Goal: Task Accomplishment & Management: Complete application form

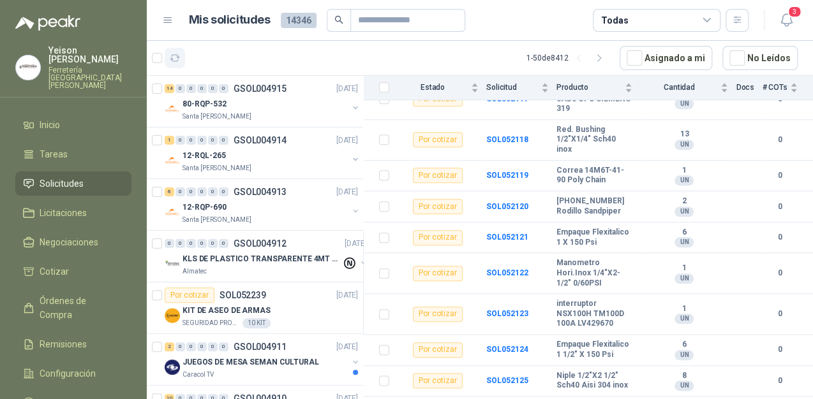
click at [177, 57] on icon "button" at bounding box center [175, 58] width 10 height 6
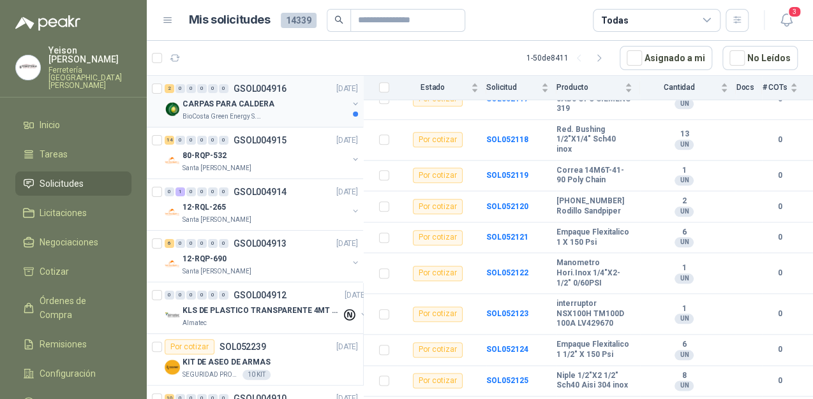
click at [242, 112] on p "BioCosta Green Energy S.A.S" at bounding box center [222, 117] width 80 height 10
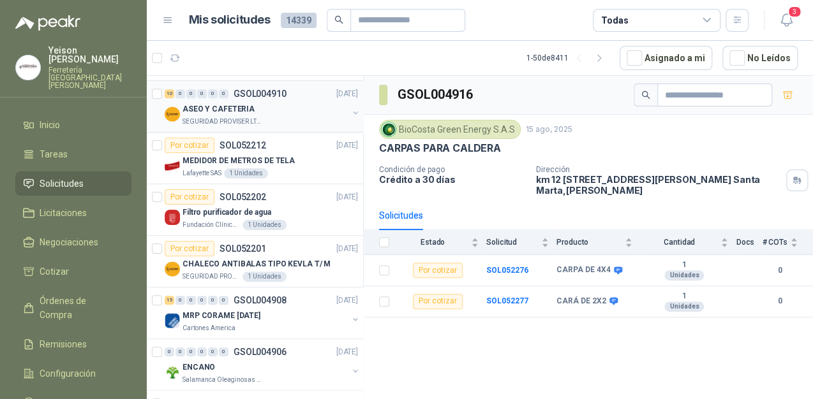
scroll to position [306, 0]
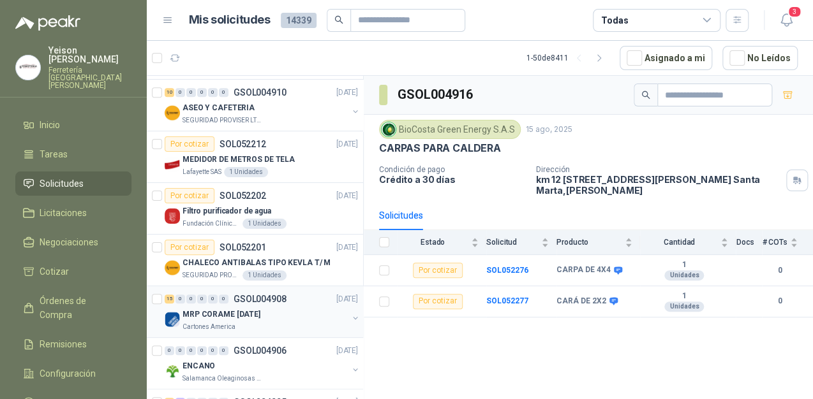
click at [240, 316] on p "MRP CORAME [DATE]" at bounding box center [221, 315] width 78 height 12
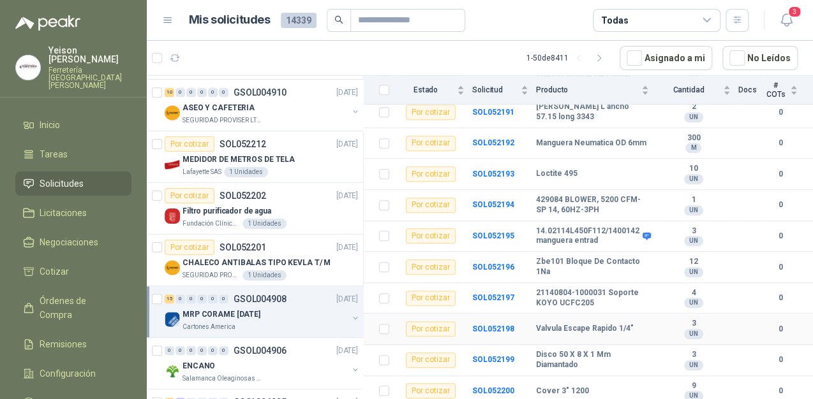
scroll to position [320, 0]
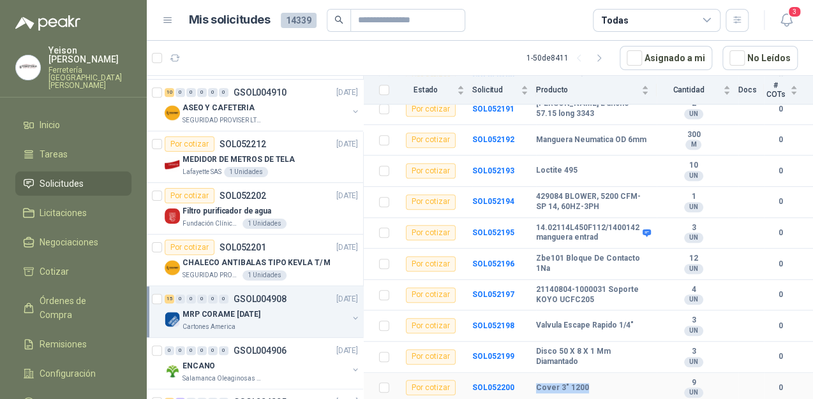
drag, startPoint x: 581, startPoint y: 383, endPoint x: 531, endPoint y: 385, distance: 49.8
click at [536, 385] on div "Cover 3" 1200" at bounding box center [592, 388] width 113 height 10
copy b "Cover 3" 1200"
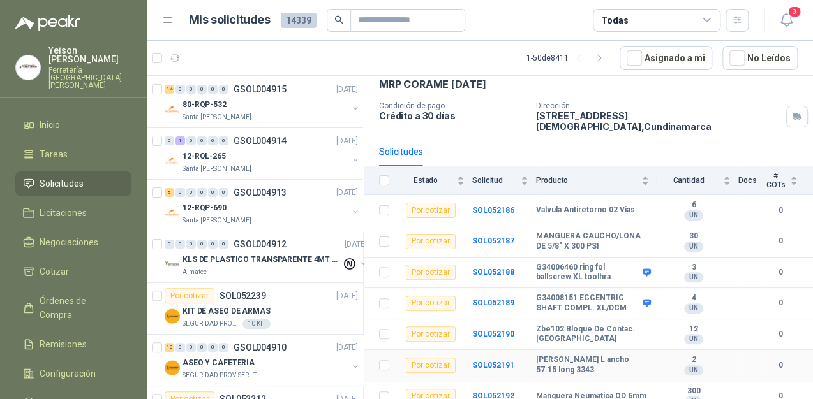
scroll to position [0, 0]
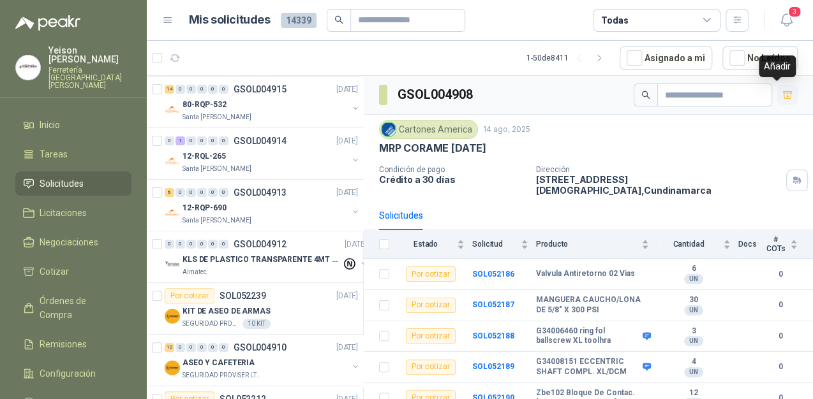
click at [783, 92] on icon "button" at bounding box center [787, 94] width 9 height 7
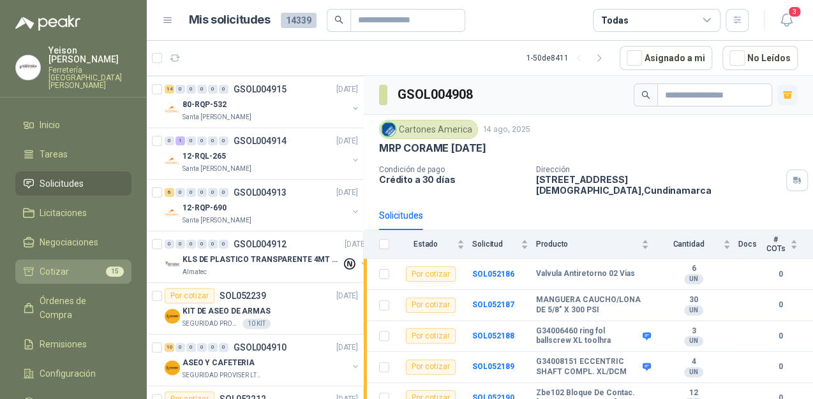
click at [100, 265] on li "Cotizar 15" at bounding box center [73, 272] width 101 height 14
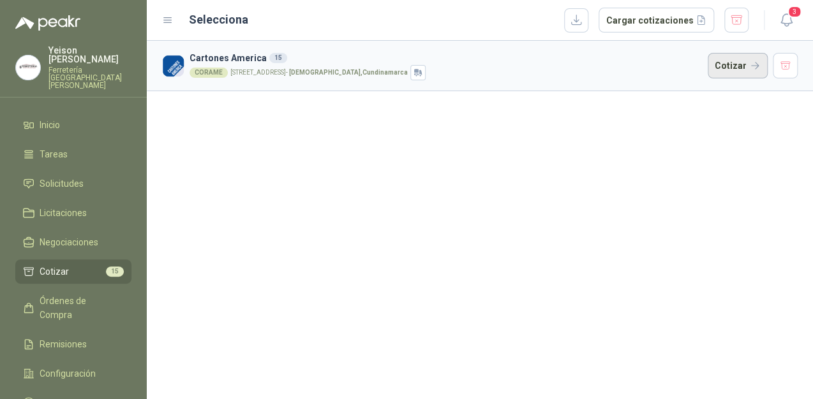
click at [738, 66] on button "Cotizar" at bounding box center [738, 66] width 60 height 26
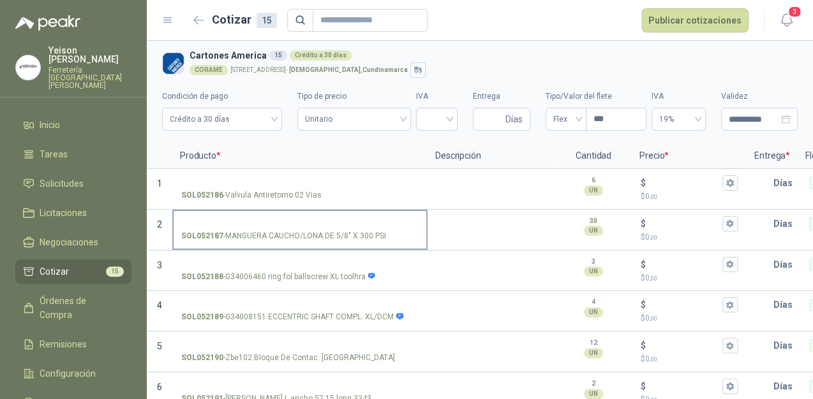
click at [265, 219] on input "SOL052187 - MANGUERA CAUCHO/LONA DE 5/8" X 300 PSI" at bounding box center [299, 224] width 237 height 10
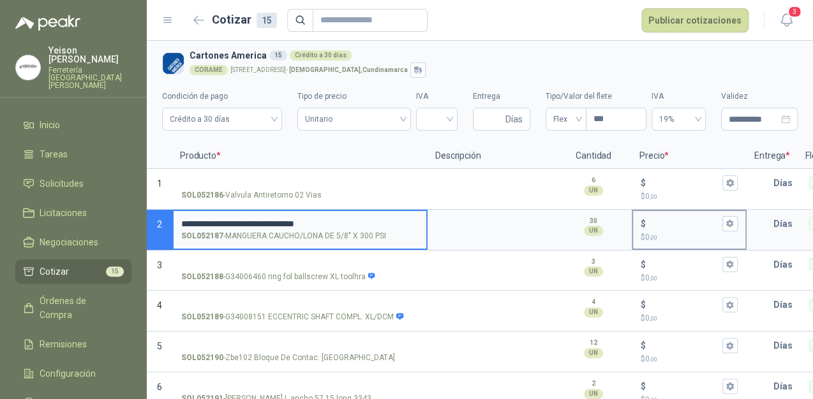
type input "**********"
click at [668, 234] on p "$ 0 ,00" at bounding box center [689, 238] width 97 height 12
click at [668, 228] on input "$ $ 0 ,00" at bounding box center [683, 224] width 71 height 10
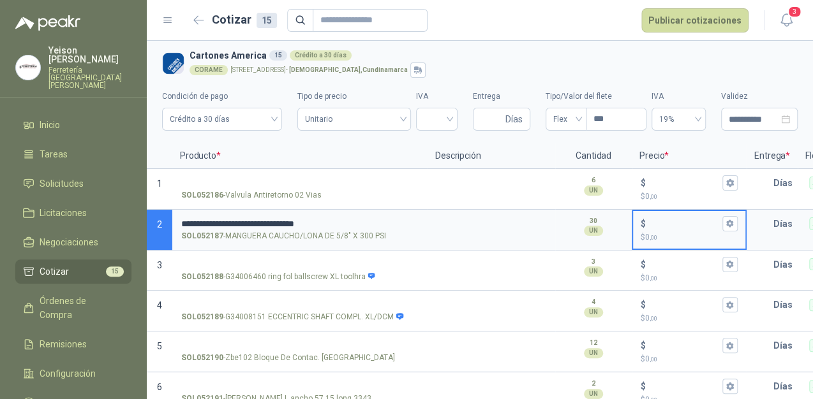
click at [659, 224] on input "$ $ 0 ,00" at bounding box center [683, 224] width 71 height 10
click at [667, 222] on input "******" at bounding box center [683, 224] width 71 height 10
type input "******"
click at [732, 225] on icon "button" at bounding box center [729, 224] width 7 height 8
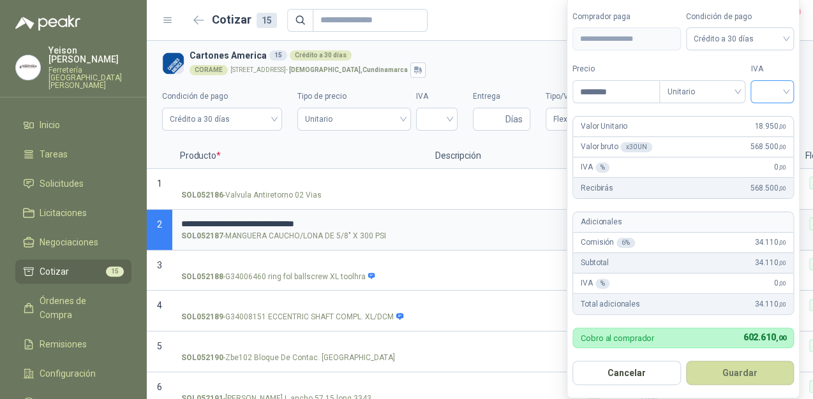
click at [775, 87] on input "search" at bounding box center [772, 90] width 28 height 19
click at [768, 115] on div "19%" at bounding box center [775, 119] width 24 height 14
click at [749, 368] on button "Guardar" at bounding box center [742, 373] width 110 height 24
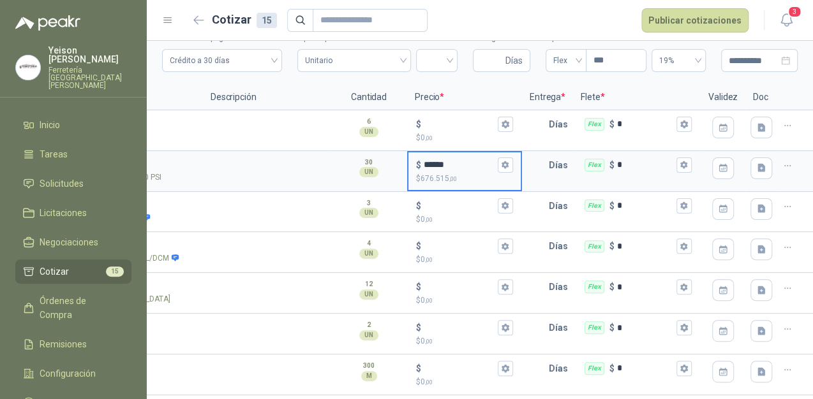
scroll to position [32, 0]
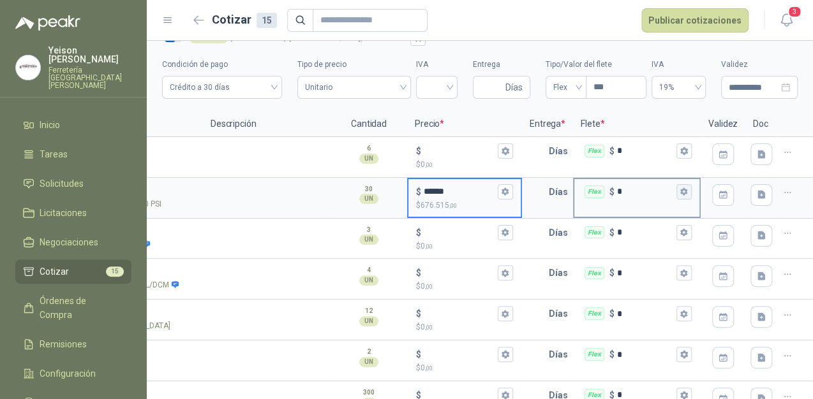
click at [676, 193] on button "Flex $ *" at bounding box center [683, 191] width 15 height 15
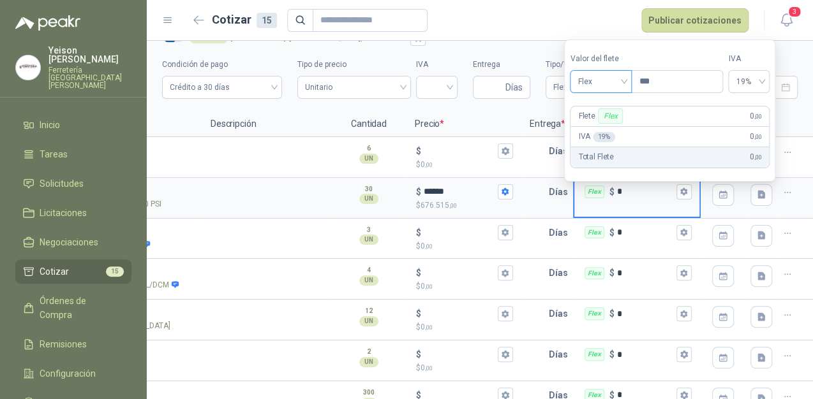
click at [624, 82] on span "Flex" at bounding box center [600, 81] width 47 height 19
click at [604, 122] on div "Incluido" at bounding box center [602, 129] width 45 height 14
click at [526, 190] on input "text" at bounding box center [536, 192] width 26 height 26
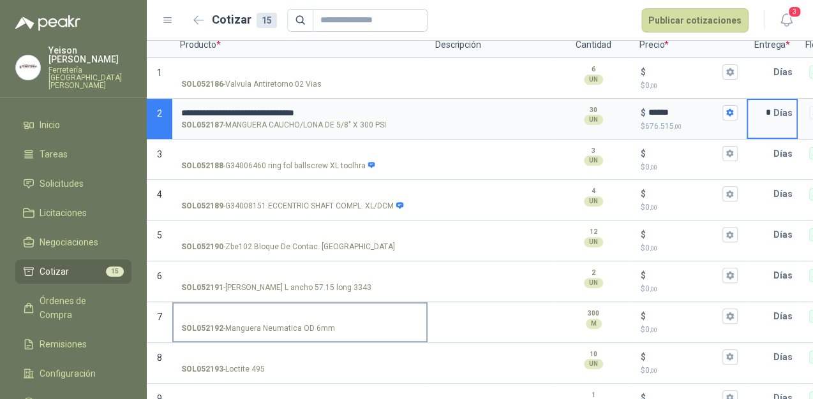
scroll to position [134, 0]
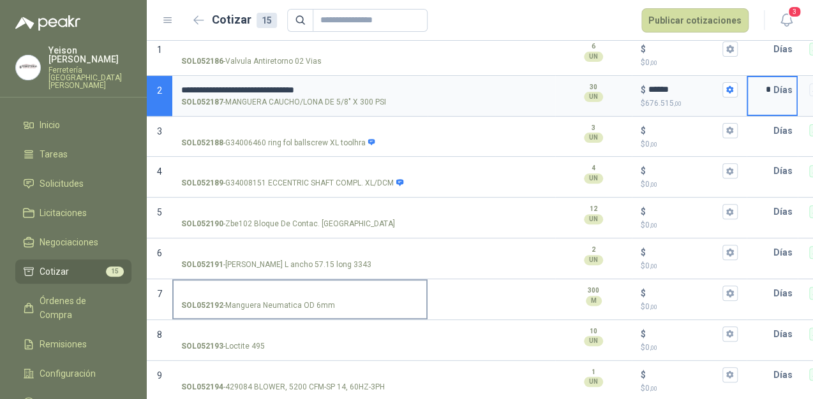
type input "*"
click at [255, 289] on input "SOL052192 - Manguera Neumatica OD 6mm" at bounding box center [299, 294] width 237 height 10
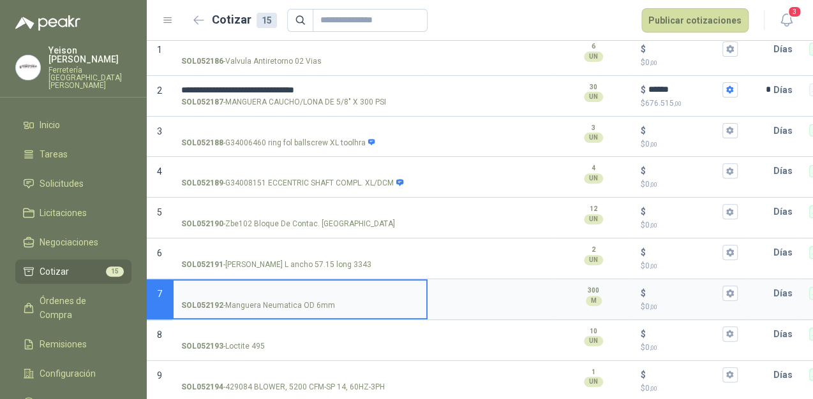
click at [255, 289] on input "SOL052192 - Manguera Neumatica OD 6mm" at bounding box center [299, 294] width 237 height 10
type input "**********"
click at [667, 293] on input "$ $ 0 ,00" at bounding box center [683, 293] width 71 height 10
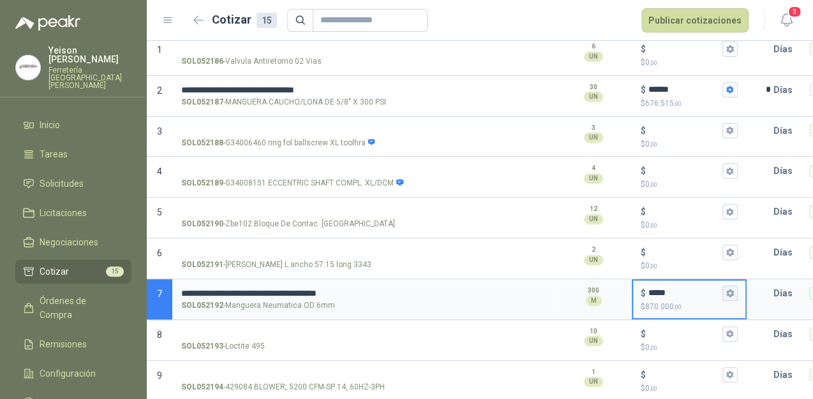
type input "*****"
click at [733, 292] on icon "button" at bounding box center [729, 293] width 8 height 8
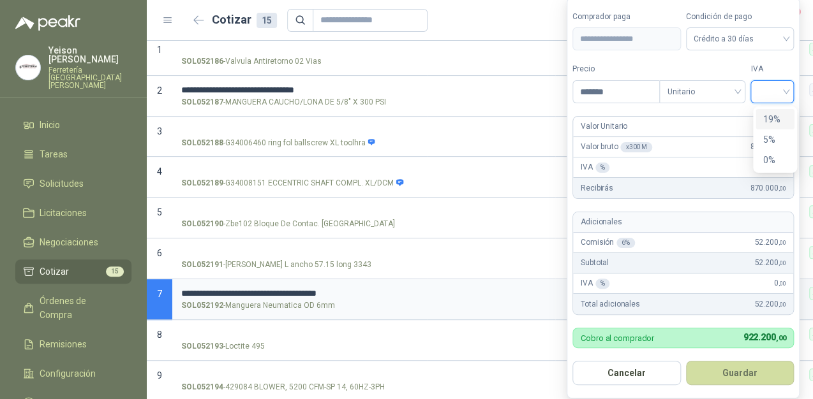
click at [775, 83] on input "search" at bounding box center [772, 90] width 28 height 19
click at [771, 113] on div "19%" at bounding box center [775, 119] width 24 height 14
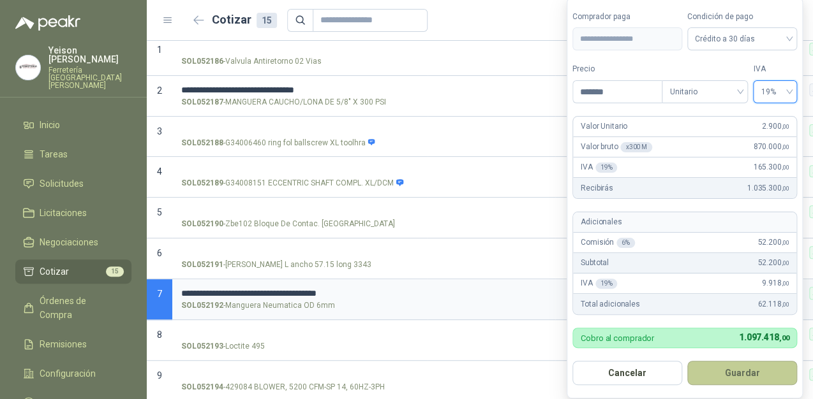
click at [763, 375] on button "Guardar" at bounding box center [742, 373] width 110 height 24
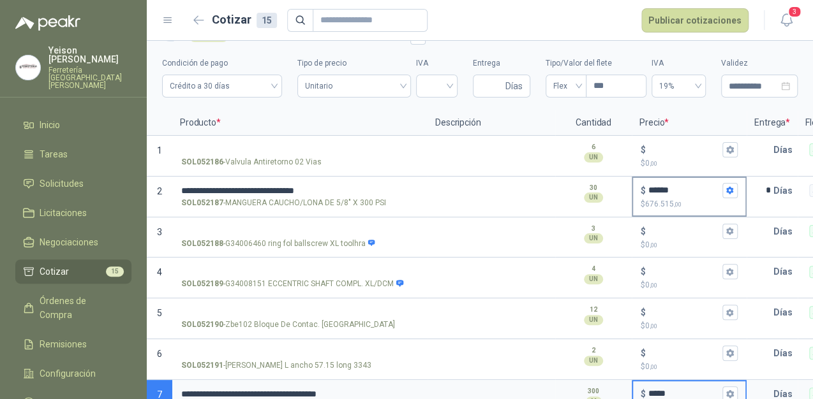
scroll to position [32, 0]
click at [732, 195] on icon "button" at bounding box center [729, 192] width 8 height 8
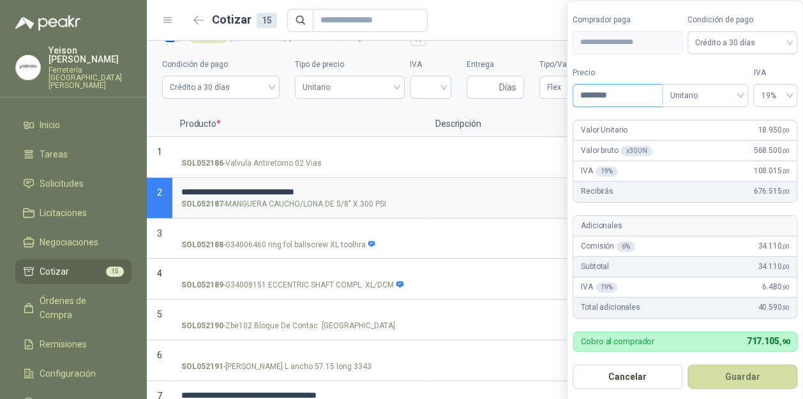
click at [623, 98] on input "********" at bounding box center [617, 96] width 89 height 22
type input "****"
click at [687, 365] on button "Guardar" at bounding box center [742, 377] width 110 height 24
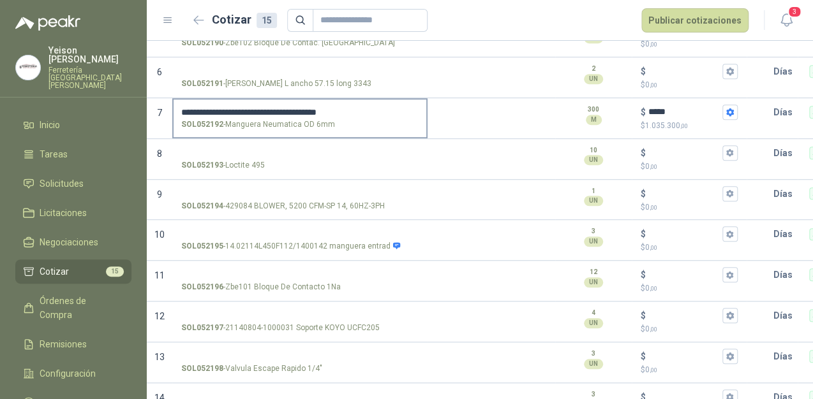
scroll to position [338, 0]
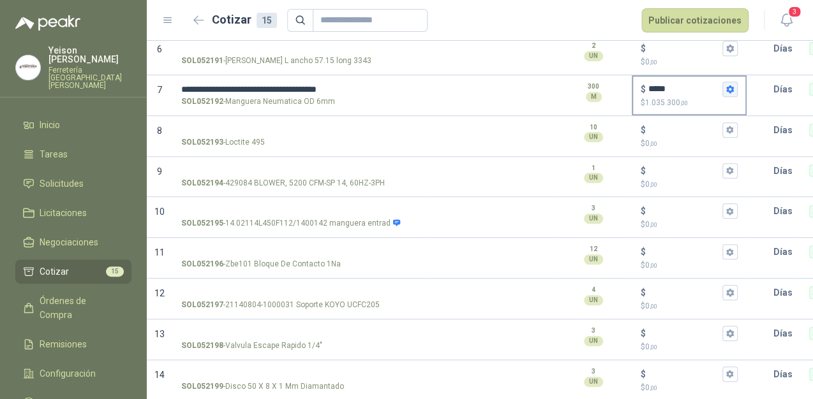
click at [733, 91] on icon "button" at bounding box center [729, 89] width 8 height 8
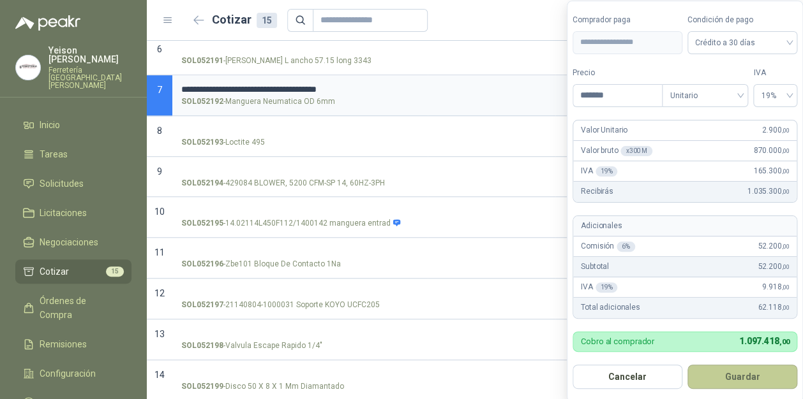
click at [760, 369] on button "Guardar" at bounding box center [742, 377] width 110 height 24
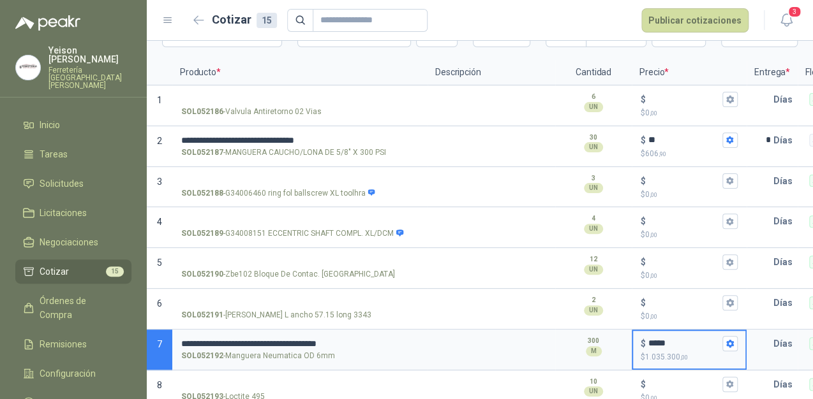
scroll to position [83, 0]
click at [658, 136] on input "**" at bounding box center [683, 141] width 71 height 10
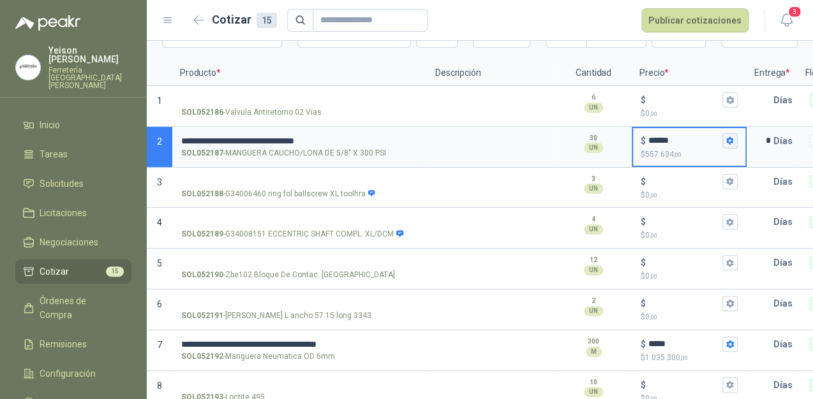
type input "******"
click at [733, 142] on icon "button" at bounding box center [729, 141] width 8 height 8
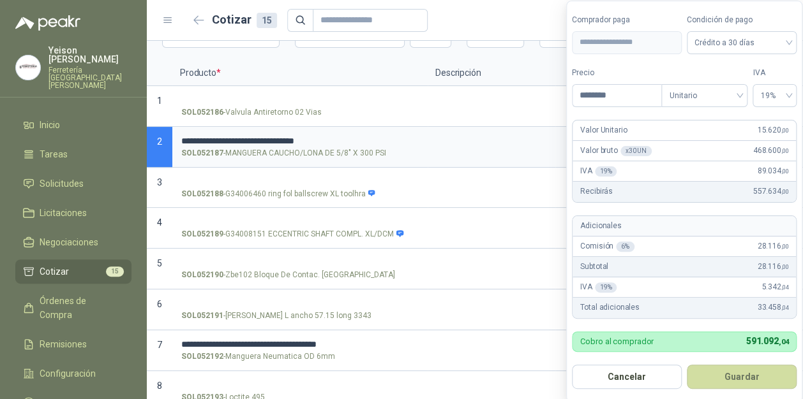
click at [748, 373] on button "Guardar" at bounding box center [742, 377] width 110 height 24
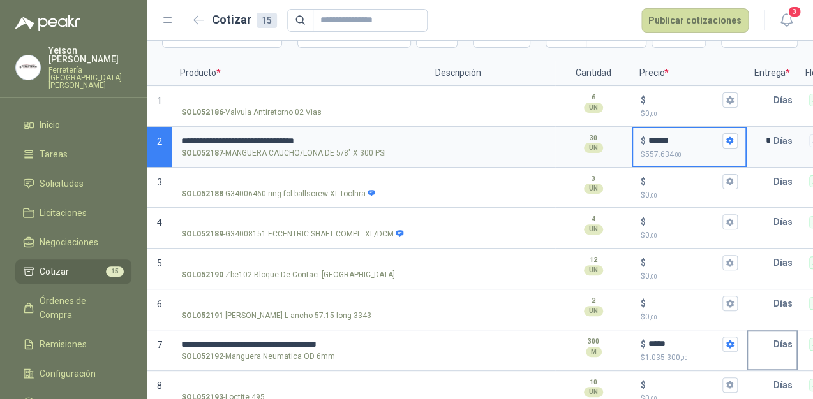
click at [768, 341] on input "text" at bounding box center [761, 345] width 26 height 26
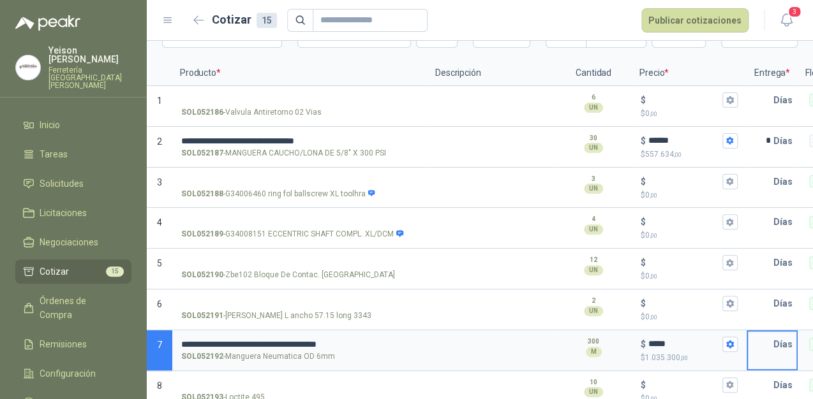
type input "*"
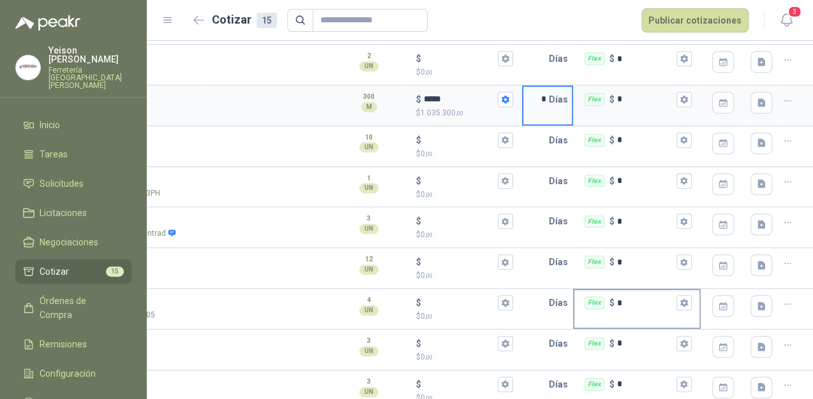
scroll to position [236, 0]
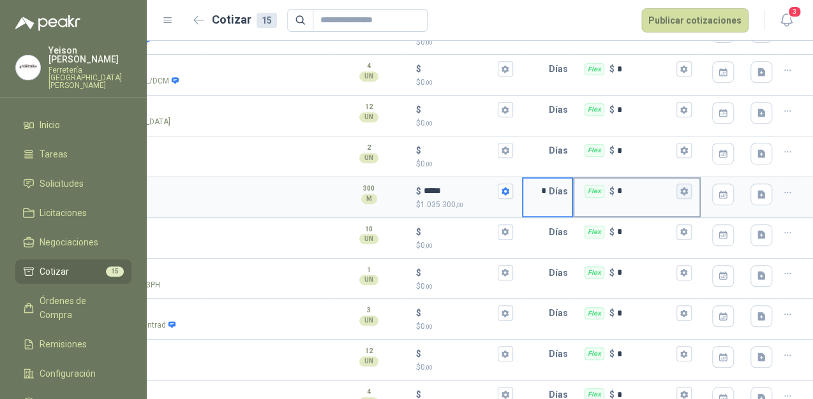
click at [680, 194] on icon "button" at bounding box center [684, 191] width 8 height 8
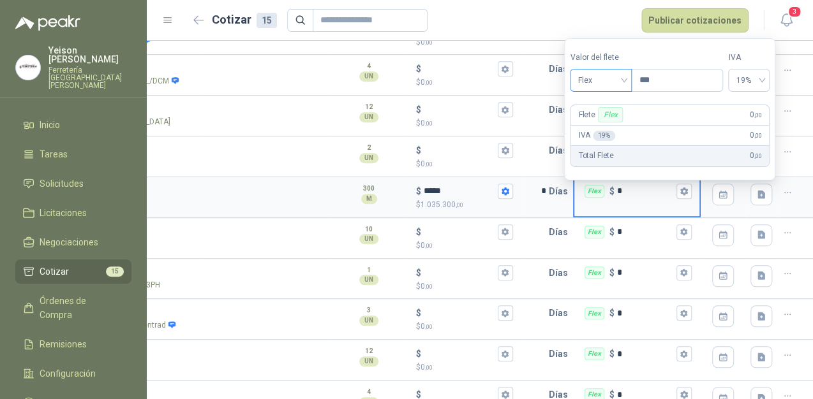
click at [618, 80] on span "Flex" at bounding box center [600, 80] width 47 height 19
click at [603, 128] on div "Incluido" at bounding box center [602, 128] width 45 height 14
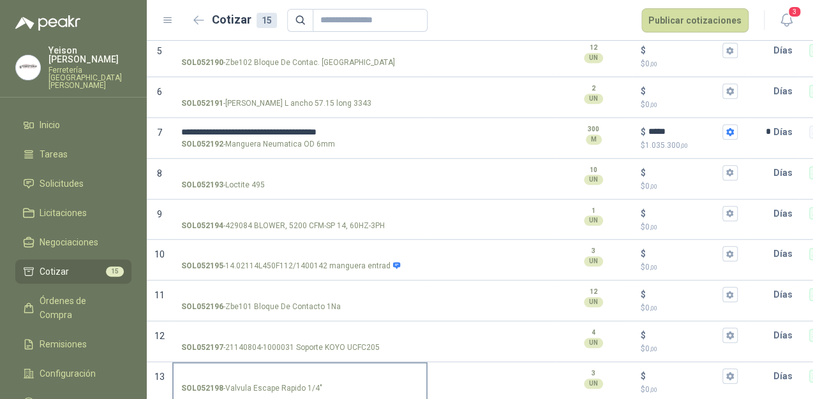
scroll to position [287, 0]
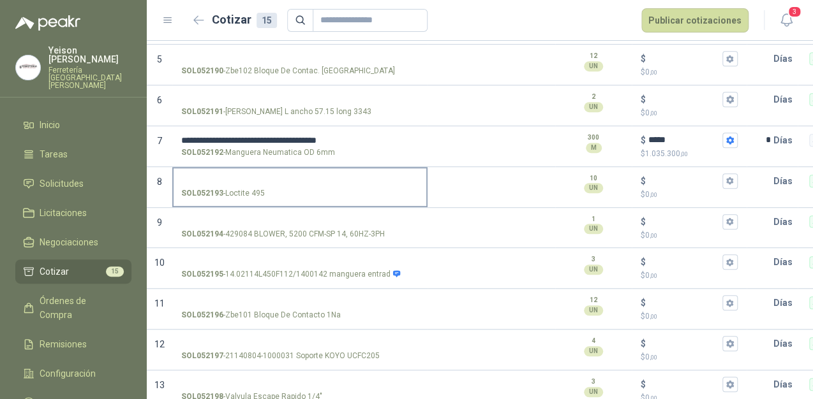
click at [242, 179] on input "SOL052193 - Loctite 495" at bounding box center [299, 182] width 237 height 10
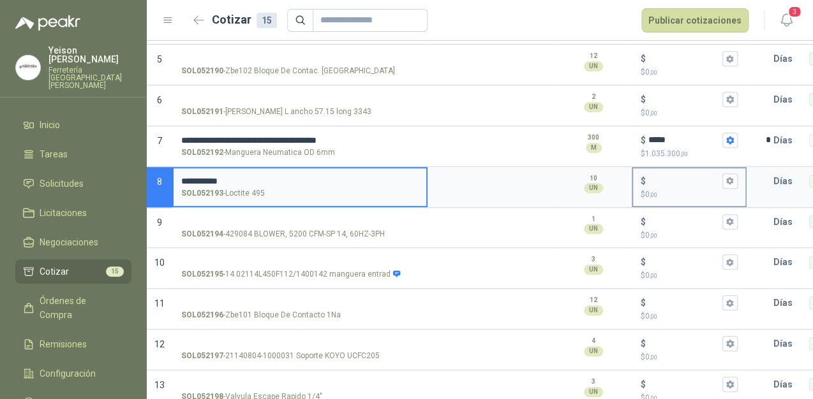
type input "**********"
click at [671, 184] on input "$ $ 0 ,00" at bounding box center [683, 181] width 71 height 10
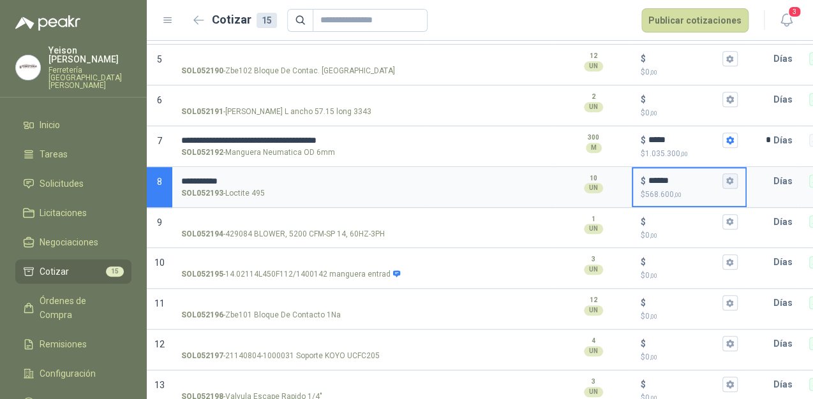
type input "******"
click at [730, 180] on icon "button" at bounding box center [729, 181] width 8 height 8
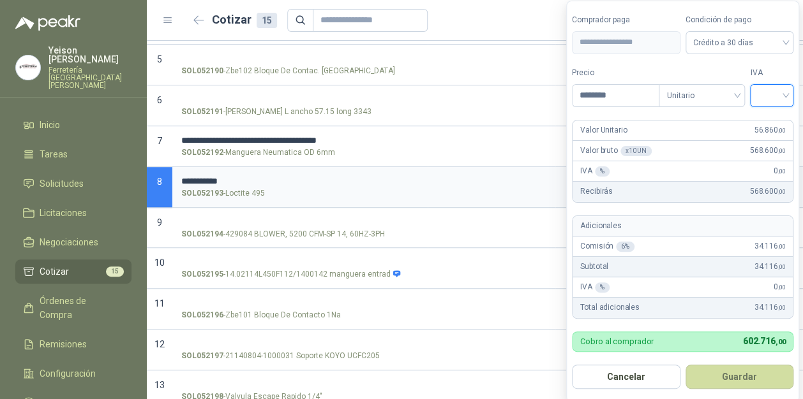
click at [783, 92] on input "search" at bounding box center [771, 94] width 28 height 19
click at [772, 117] on div "19%" at bounding box center [774, 122] width 24 height 14
click at [734, 371] on button "Guardar" at bounding box center [742, 377] width 110 height 24
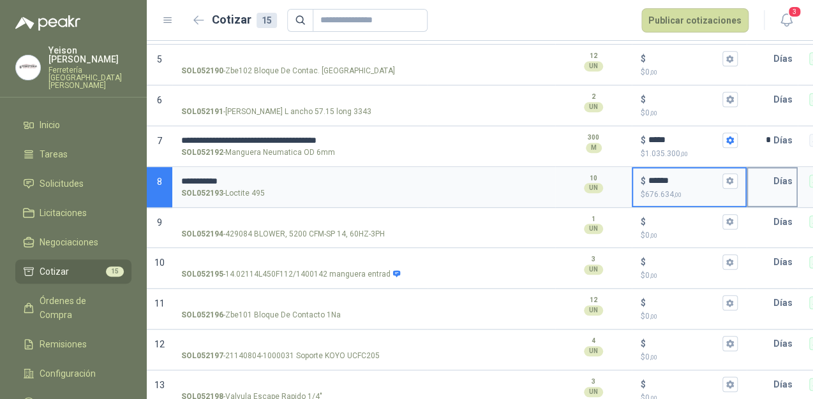
click at [760, 184] on input "text" at bounding box center [761, 181] width 26 height 26
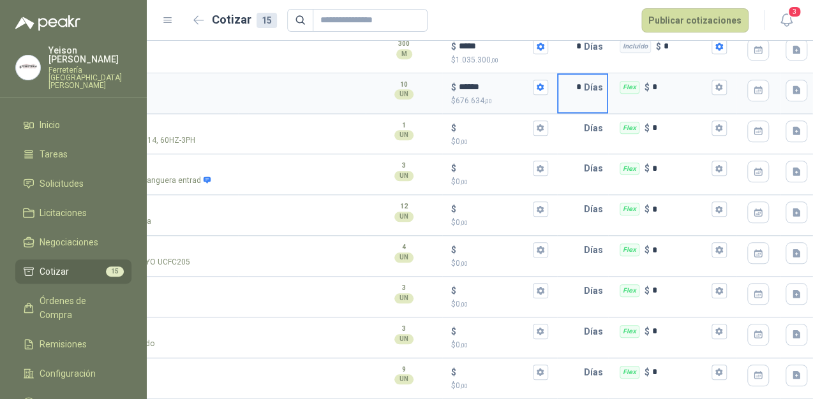
scroll to position [0, 190]
type input "*"
click at [717, 84] on button "Flex $ *" at bounding box center [718, 87] width 15 height 15
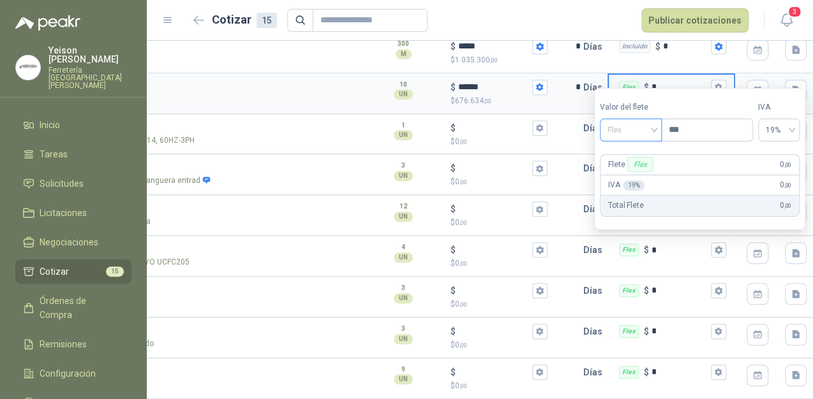
click at [643, 128] on span "Flex" at bounding box center [630, 130] width 47 height 19
click at [633, 175] on div "Incluido" at bounding box center [632, 177] width 45 height 14
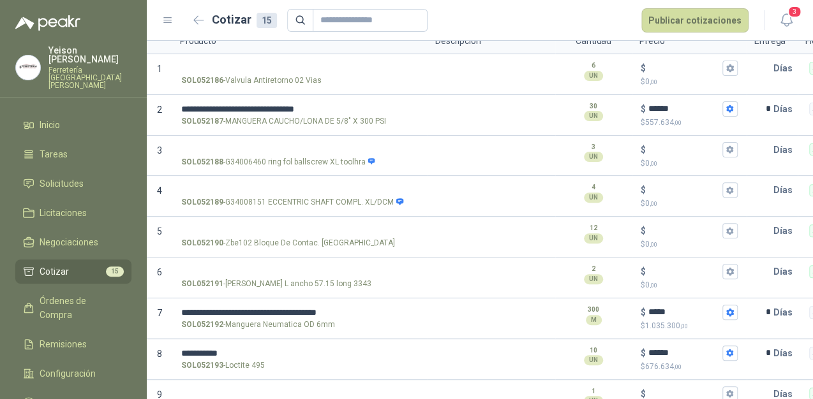
scroll to position [83, 0]
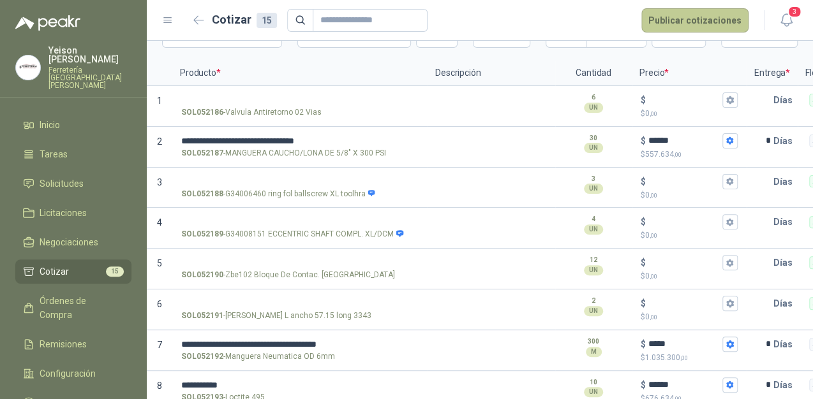
click at [693, 14] on button "Publicar cotizaciones" at bounding box center [694, 20] width 107 height 24
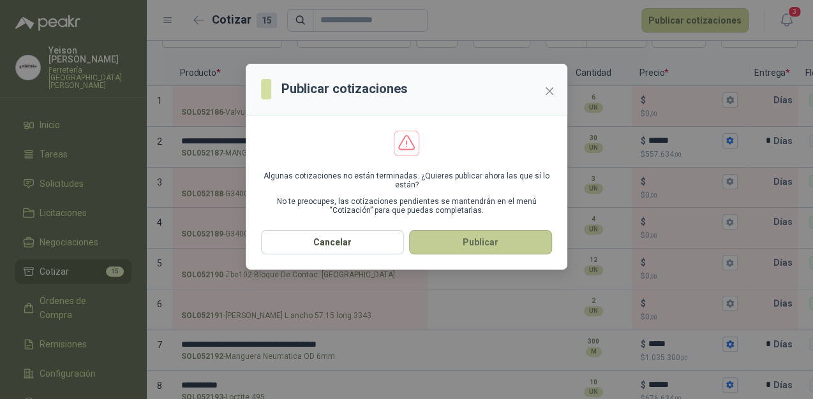
click at [495, 241] on button "Publicar" at bounding box center [480, 242] width 143 height 24
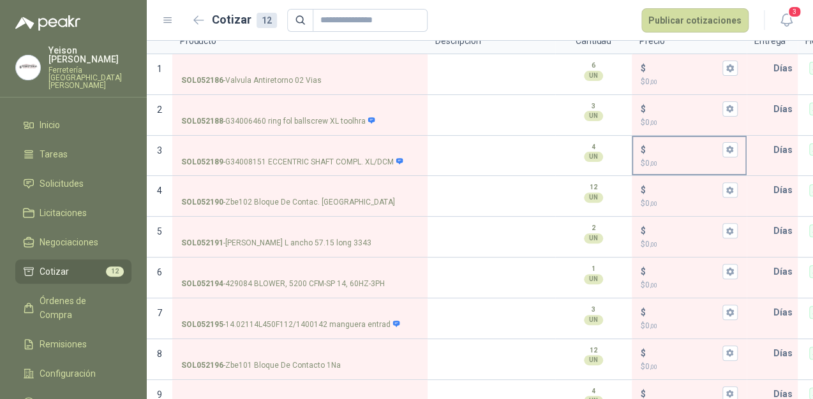
scroll to position [114, 0]
click at [120, 267] on span "12" at bounding box center [115, 272] width 18 height 10
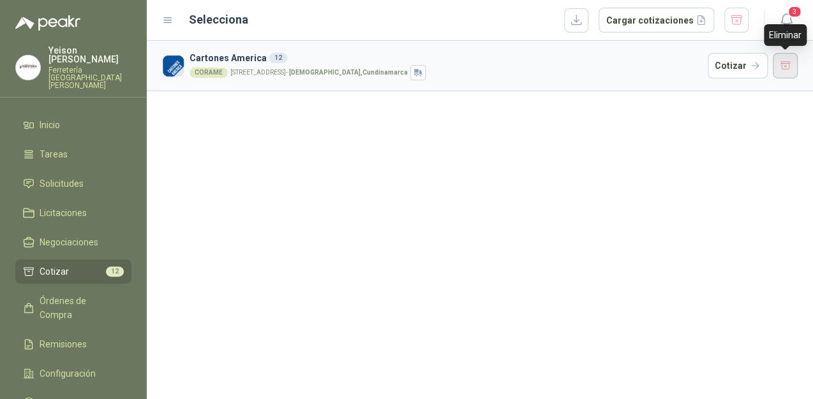
click at [789, 64] on button "button" at bounding box center [786, 66] width 26 height 26
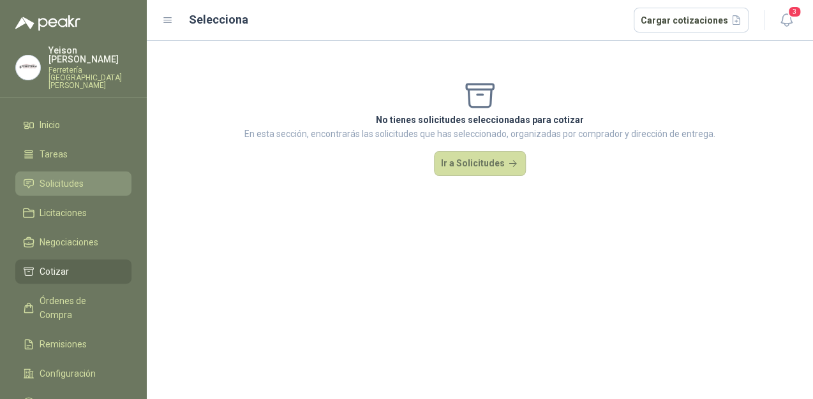
click at [89, 175] on link "Solicitudes" at bounding box center [73, 184] width 116 height 24
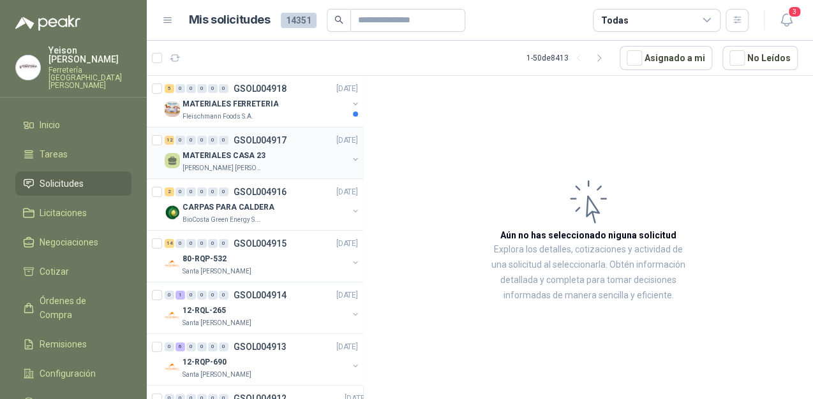
click at [258, 159] on p "MATERIALES CASA 23" at bounding box center [223, 156] width 83 height 12
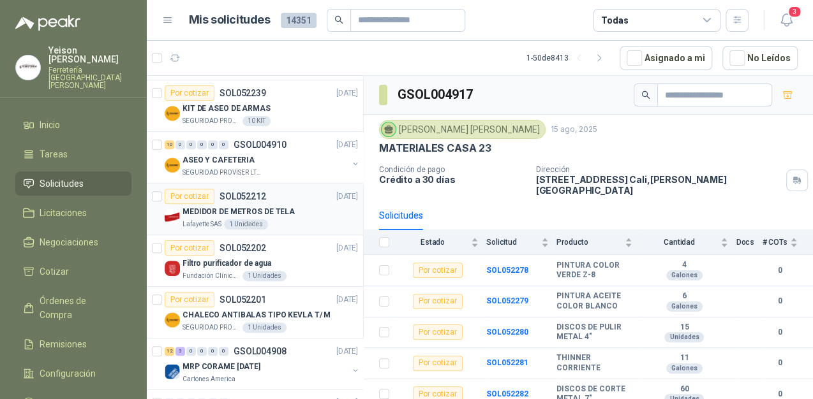
scroll to position [561, 0]
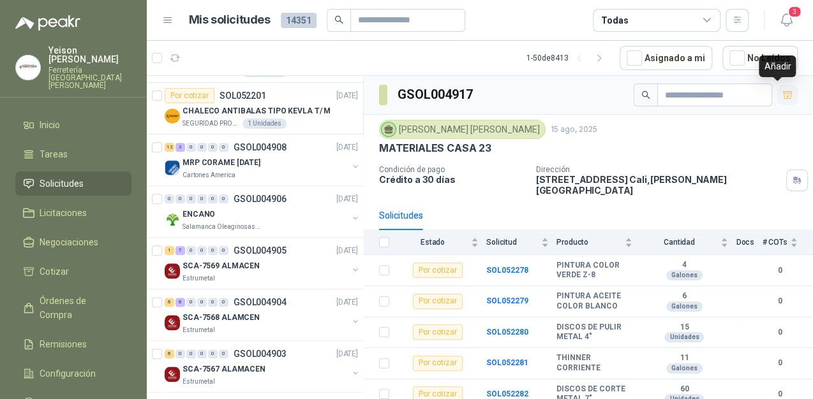
click at [782, 92] on icon "button" at bounding box center [787, 95] width 11 height 11
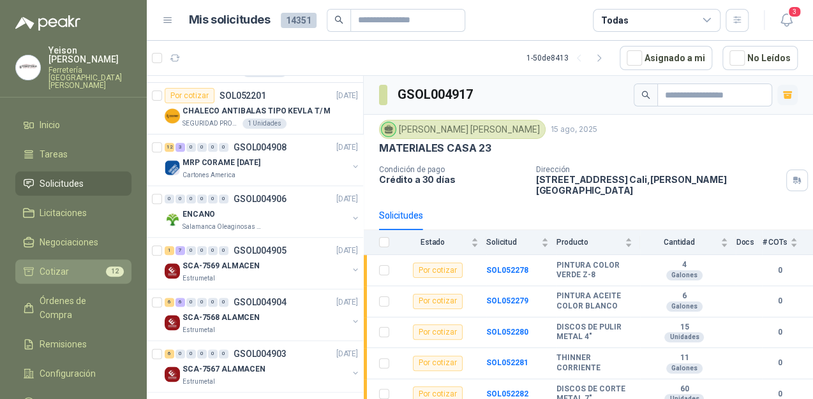
click at [112, 267] on span "12" at bounding box center [115, 272] width 18 height 10
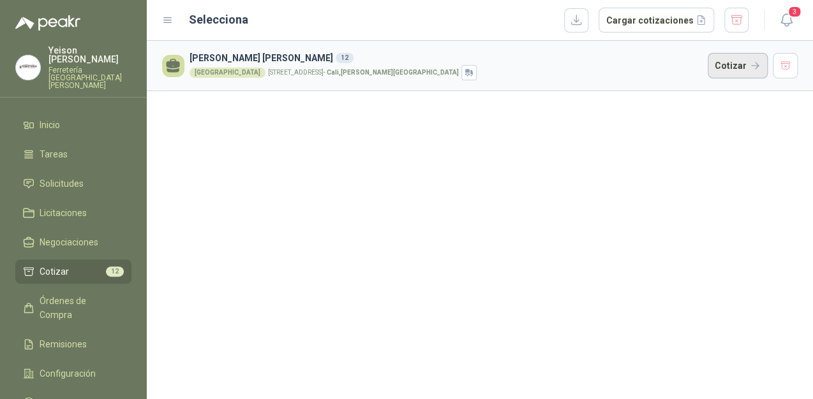
click at [749, 67] on button "Cotizar" at bounding box center [738, 66] width 60 height 26
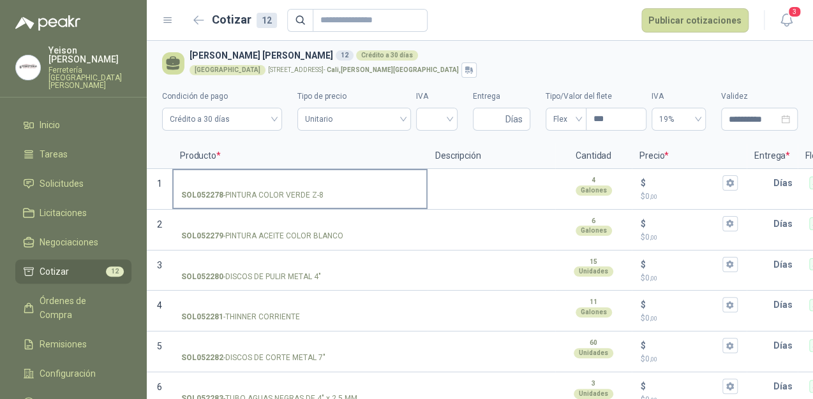
click at [255, 186] on input "SOL052278 - PINTURA COLOR VERDE Z-8" at bounding box center [299, 184] width 237 height 10
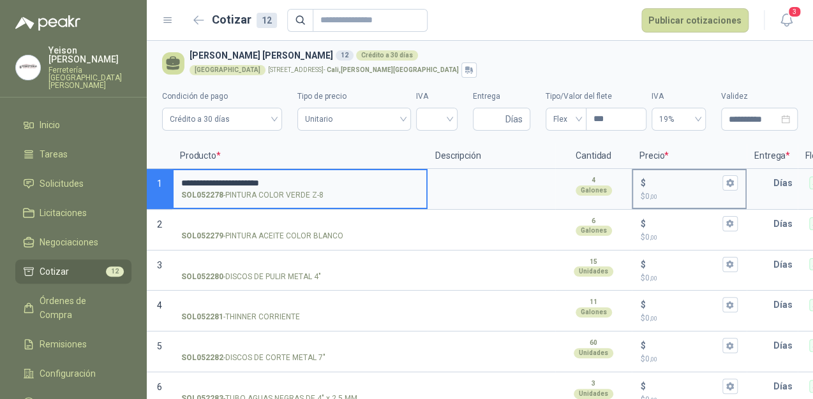
type input "**********"
click at [669, 184] on input "$ $ 0 ,00" at bounding box center [683, 183] width 71 height 10
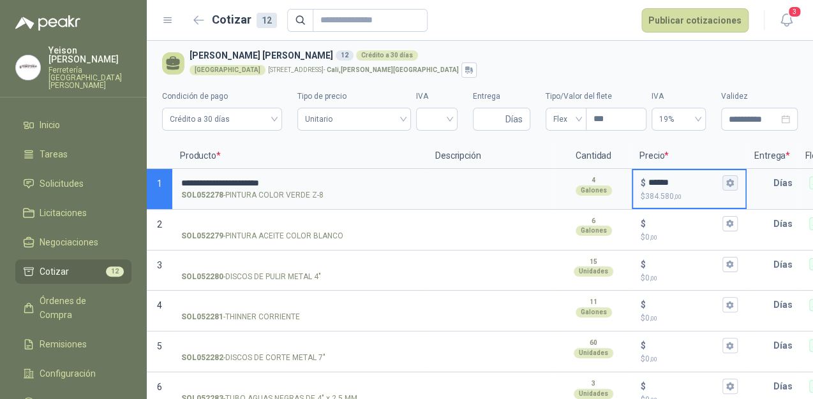
type input "******"
click at [725, 179] on icon "button" at bounding box center [729, 183] width 8 height 8
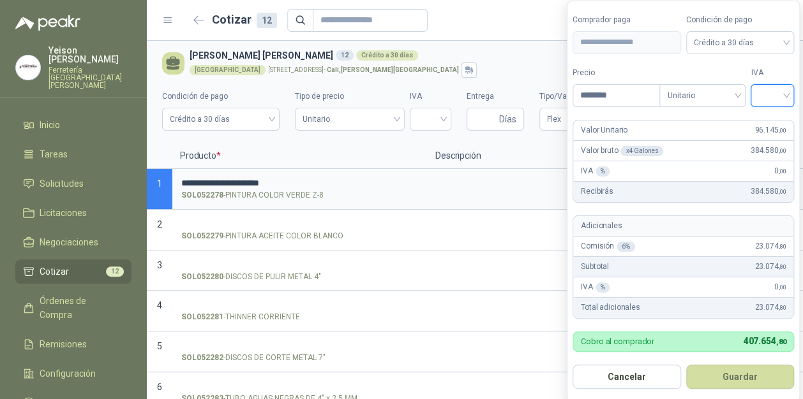
click at [782, 94] on input "search" at bounding box center [772, 94] width 28 height 19
click at [773, 123] on div "19%" at bounding box center [775, 122] width 24 height 14
click at [750, 376] on button "Guardar" at bounding box center [742, 377] width 110 height 24
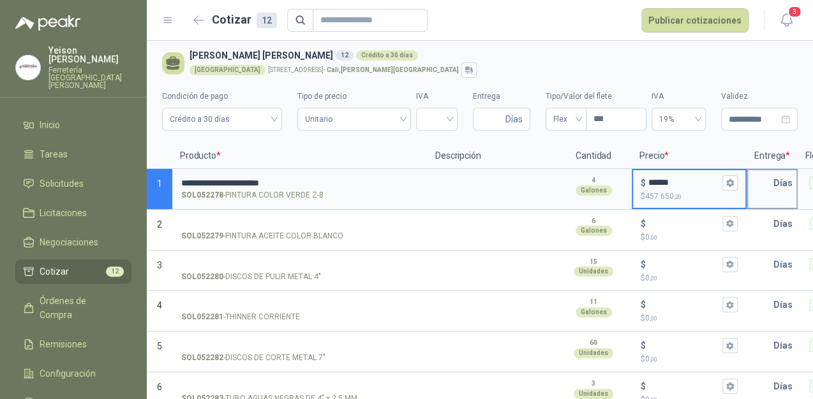
click at [771, 181] on input "text" at bounding box center [761, 183] width 26 height 26
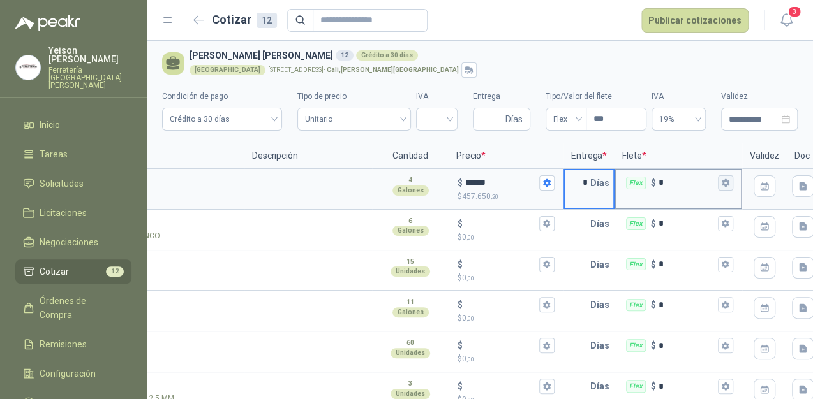
type input "*"
click at [727, 179] on icon "button" at bounding box center [725, 183] width 8 height 8
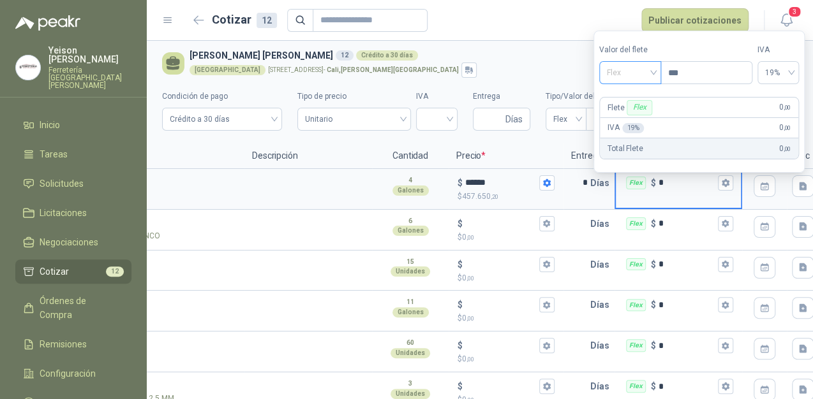
click at [646, 67] on span "Flex" at bounding box center [630, 72] width 47 height 19
click at [628, 120] on div "Incluido" at bounding box center [632, 120] width 45 height 14
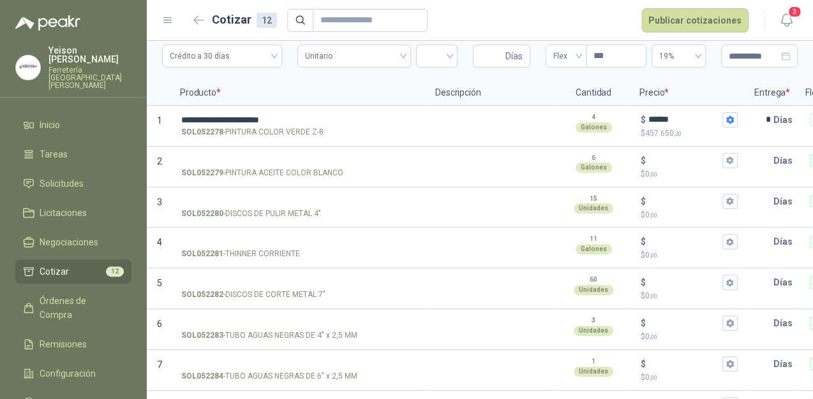
scroll to position [12, 0]
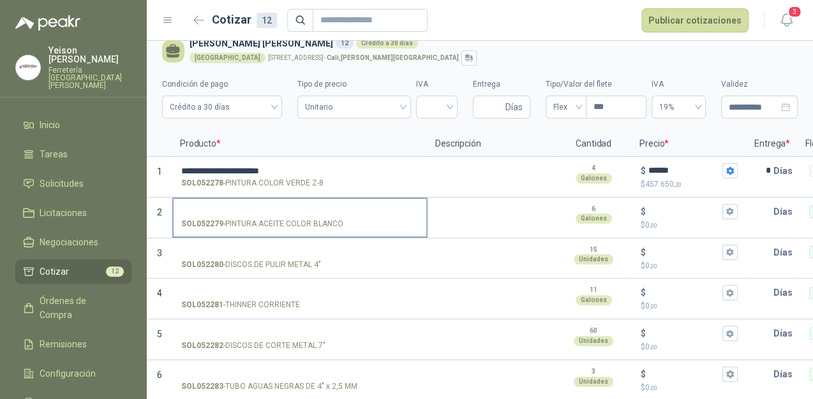
click at [273, 213] on input "SOL052279 - PINTURA ACEITE COLOR BLANCO" at bounding box center [299, 212] width 237 height 10
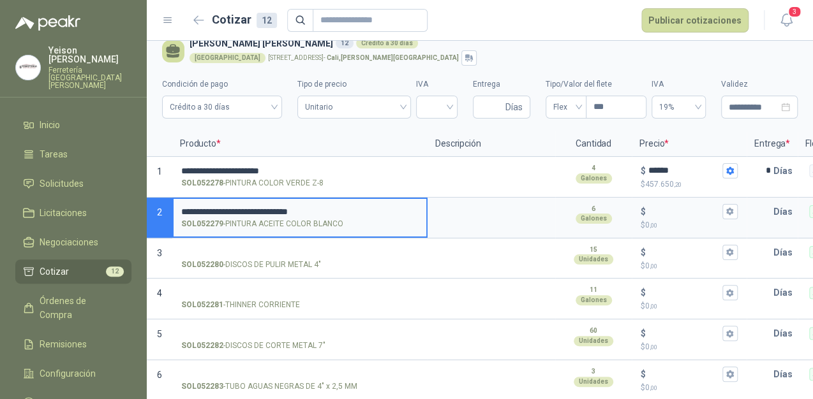
drag, startPoint x: 421, startPoint y: 209, endPoint x: 573, endPoint y: 205, distance: 151.9
click at [421, 209] on label "**********" at bounding box center [300, 217] width 253 height 36
click at [419, 209] on input "**********" at bounding box center [299, 212] width 237 height 10
click at [665, 210] on input "$ $ 0 ,00" at bounding box center [683, 212] width 71 height 10
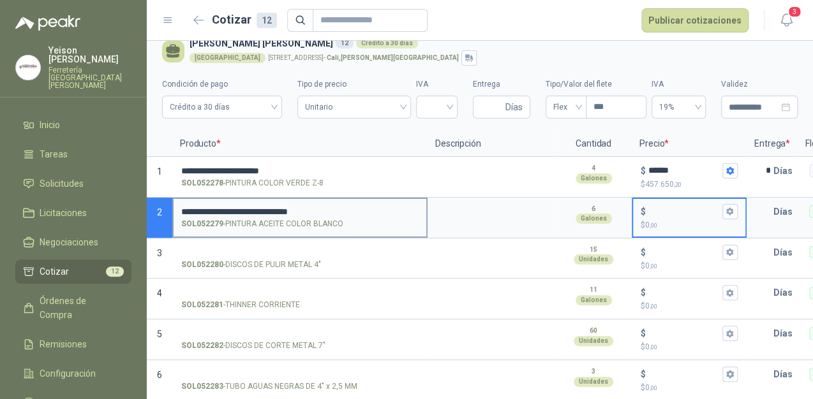
click at [244, 209] on input "**********" at bounding box center [299, 212] width 237 height 10
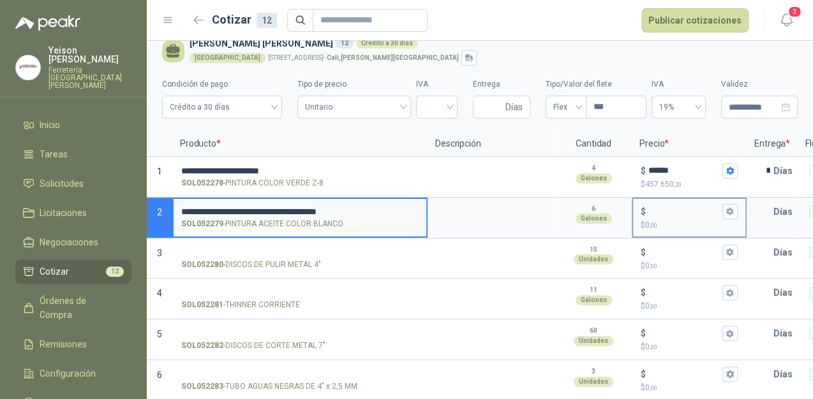
type input "**********"
click at [667, 210] on input "$ $ 0 ,00" at bounding box center [683, 212] width 71 height 10
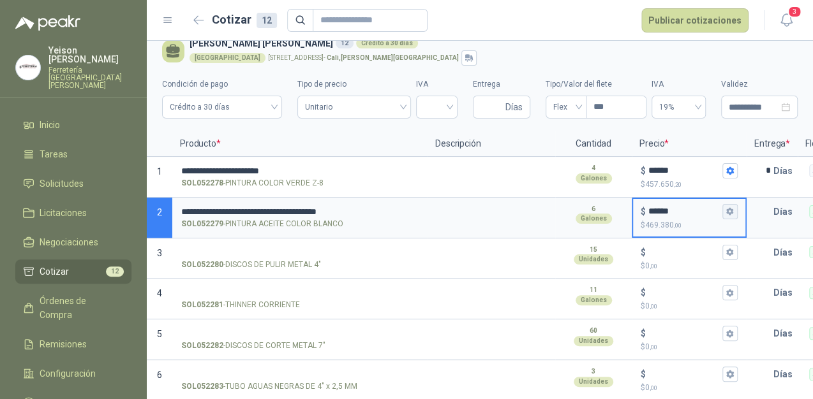
type input "******"
click at [726, 209] on icon "button" at bounding box center [729, 211] width 8 height 8
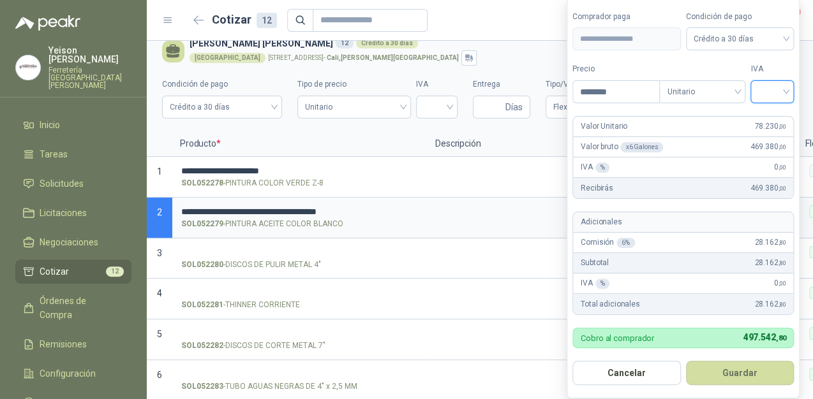
click at [786, 85] on input "search" at bounding box center [772, 90] width 28 height 19
click at [765, 116] on div "19%" at bounding box center [775, 119] width 24 height 14
click at [731, 364] on button "Guardar" at bounding box center [742, 373] width 110 height 24
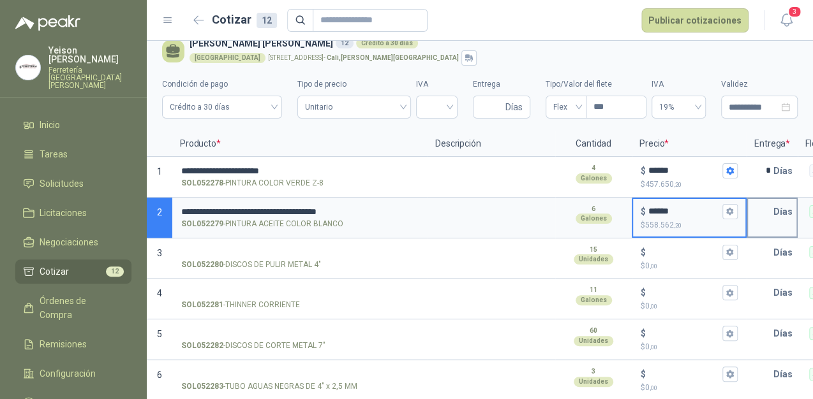
click at [761, 209] on input "text" at bounding box center [761, 212] width 26 height 26
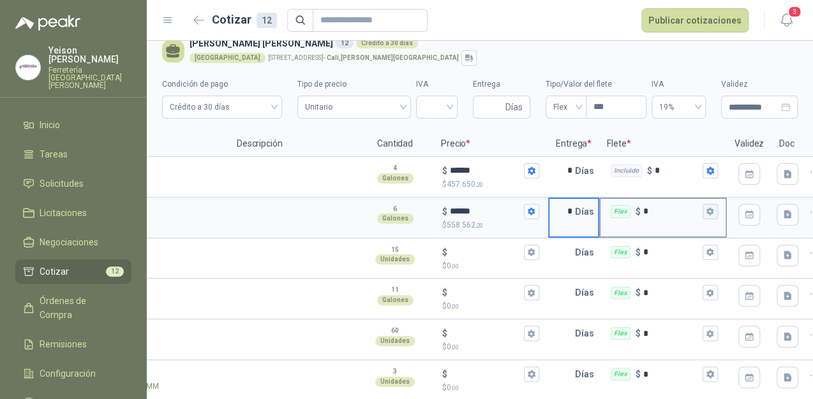
type input "*"
click at [711, 212] on icon "button" at bounding box center [710, 211] width 8 height 8
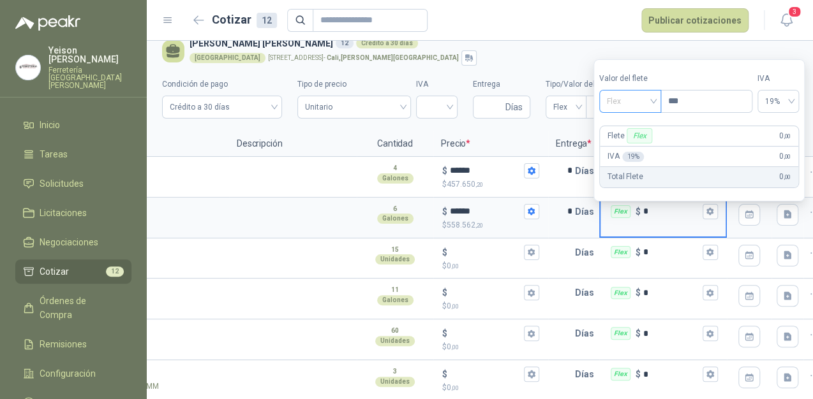
click at [647, 98] on span "Flex" at bounding box center [630, 101] width 47 height 19
click at [623, 144] on div "Incluido" at bounding box center [631, 149] width 45 height 14
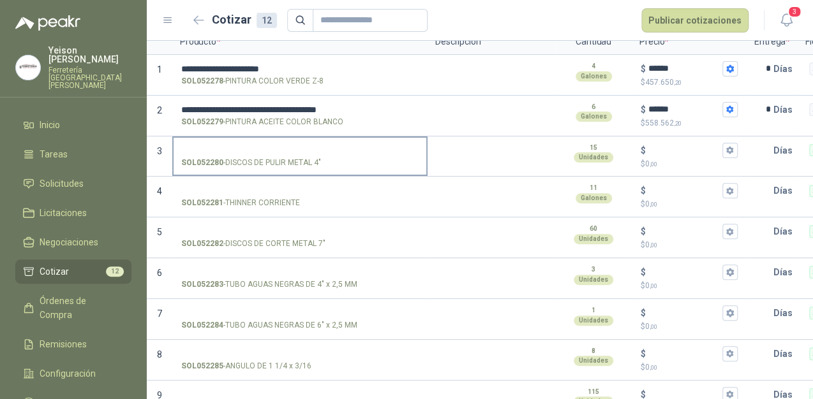
scroll to position [63, 0]
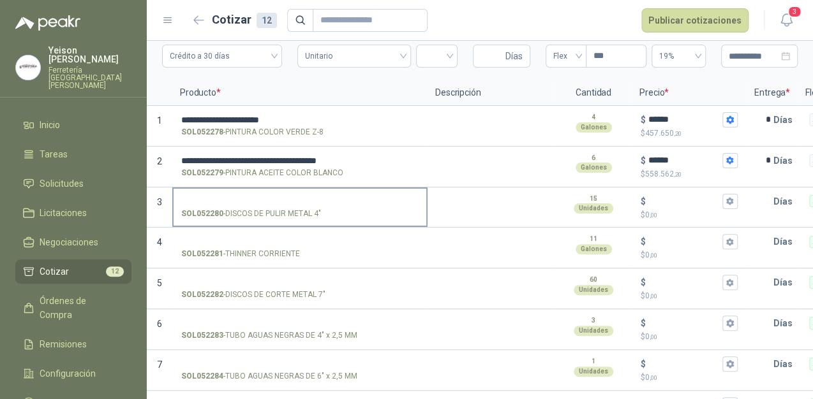
click at [205, 197] on input "SOL052280 - DISCOS DE PULIR METAL 4"" at bounding box center [299, 202] width 237 height 10
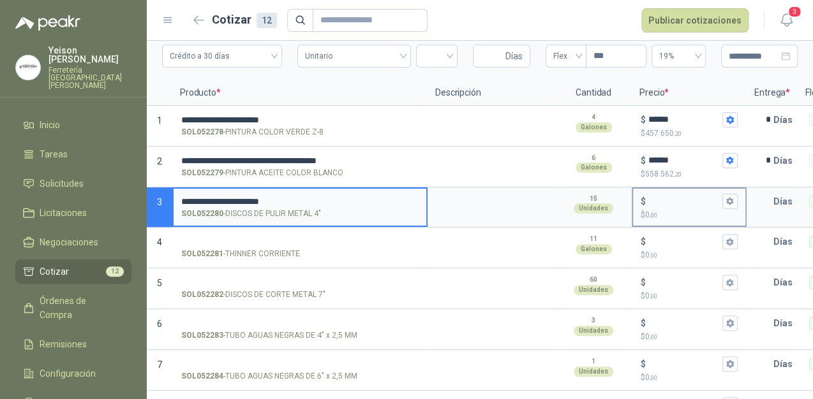
type input "**********"
click at [665, 201] on input "$ $ 0 ,00" at bounding box center [683, 202] width 71 height 10
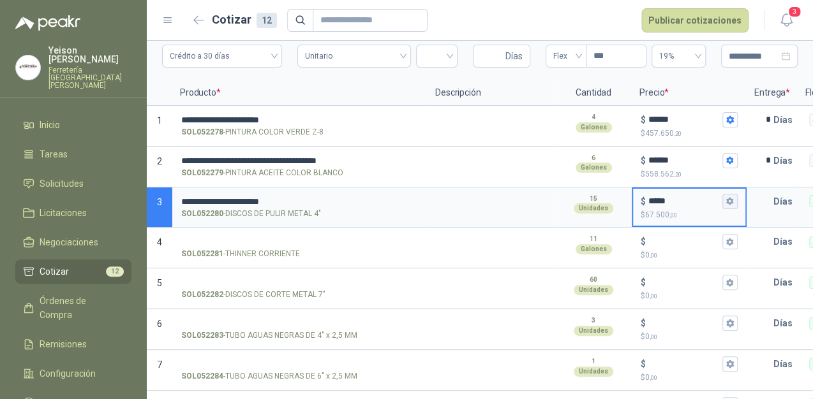
type input "*****"
click at [732, 204] on icon "button" at bounding box center [729, 201] width 8 height 8
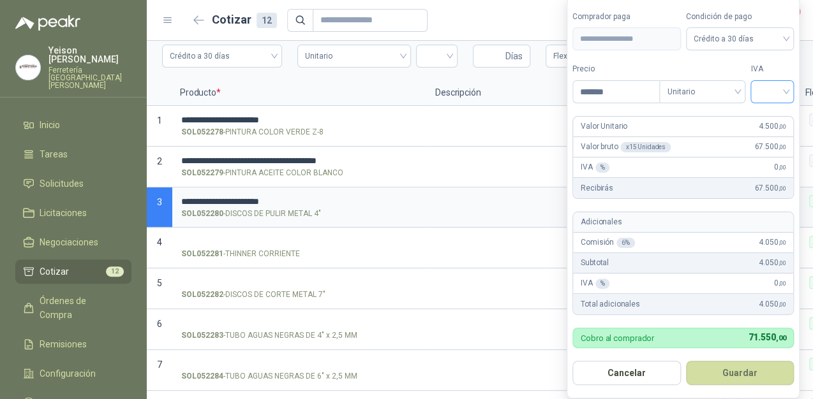
click at [792, 90] on div at bounding box center [771, 91] width 43 height 23
click at [777, 114] on div "19%" at bounding box center [775, 119] width 24 height 14
click at [759, 373] on button "Guardar" at bounding box center [742, 373] width 110 height 24
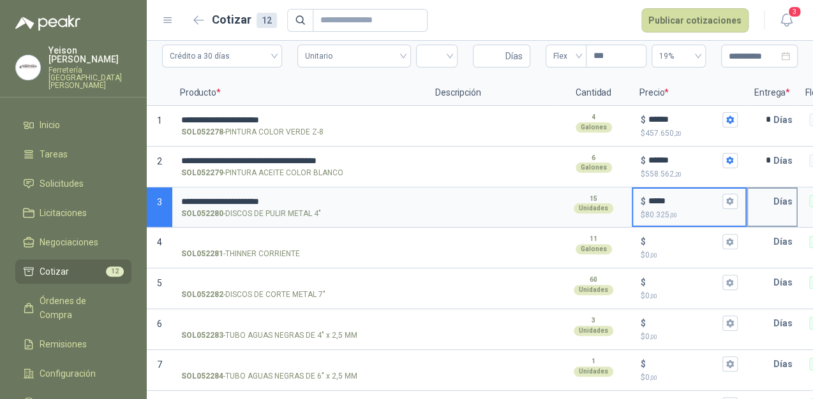
click at [772, 201] on input "text" at bounding box center [761, 202] width 26 height 26
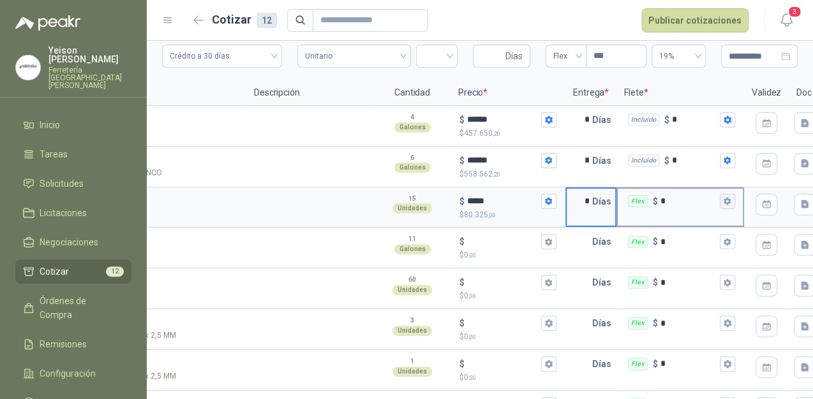
type input "*"
click at [724, 198] on icon "button" at bounding box center [727, 201] width 8 height 8
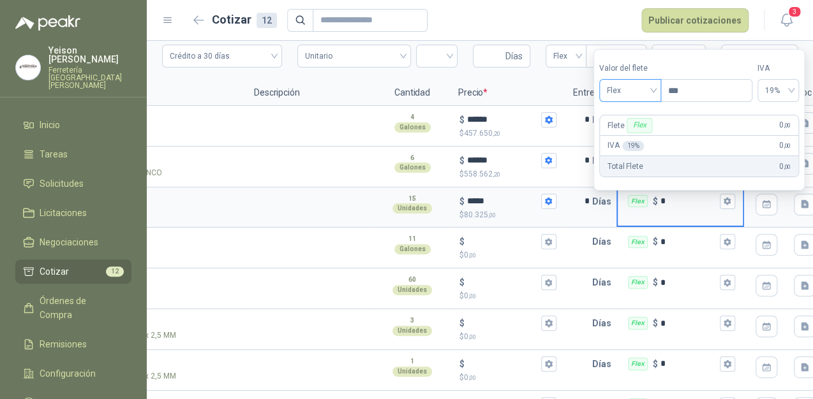
click at [645, 94] on span "Flex" at bounding box center [630, 90] width 47 height 19
click at [632, 135] on div "Incluido" at bounding box center [632, 138] width 45 height 14
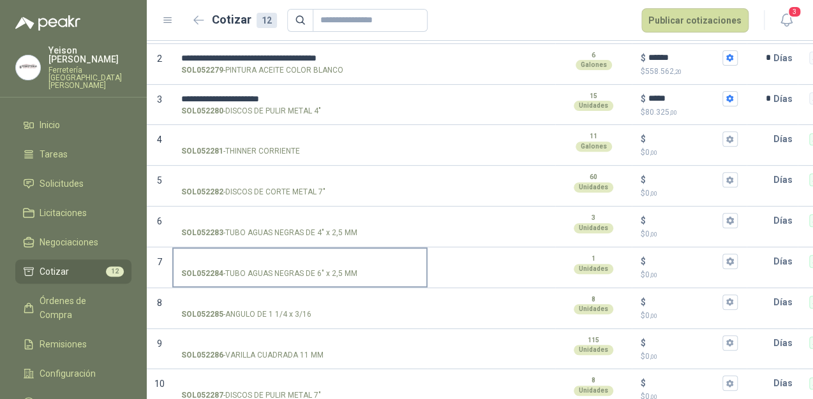
scroll to position [165, 0]
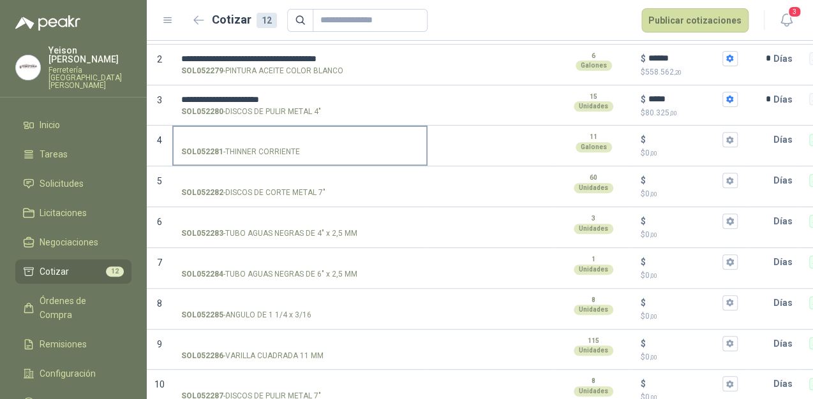
click at [219, 139] on input "SOL052281 - THINNER CORRIENTE" at bounding box center [299, 140] width 237 height 10
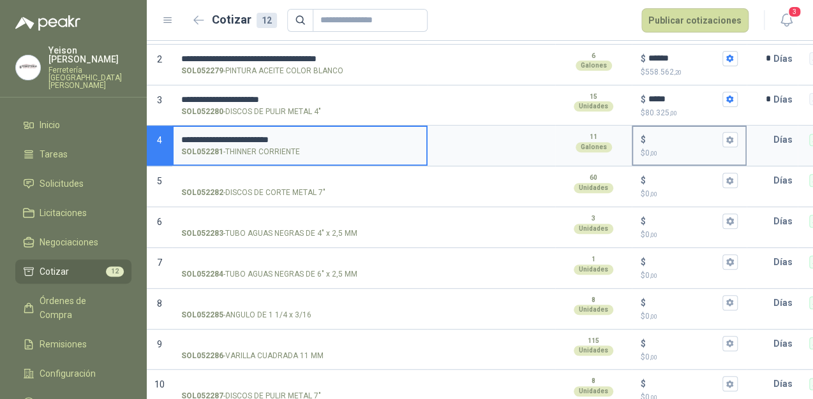
type input "**********"
click at [650, 138] on input "$ $ 0 ,00" at bounding box center [683, 140] width 71 height 10
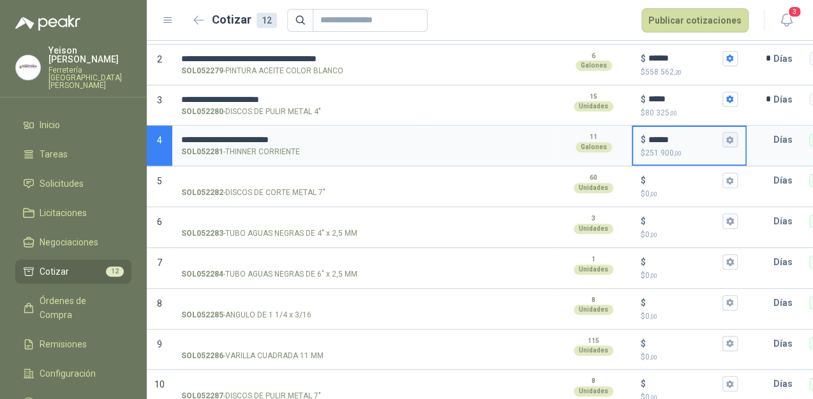
type input "******"
click at [729, 137] on icon "button" at bounding box center [729, 140] width 7 height 8
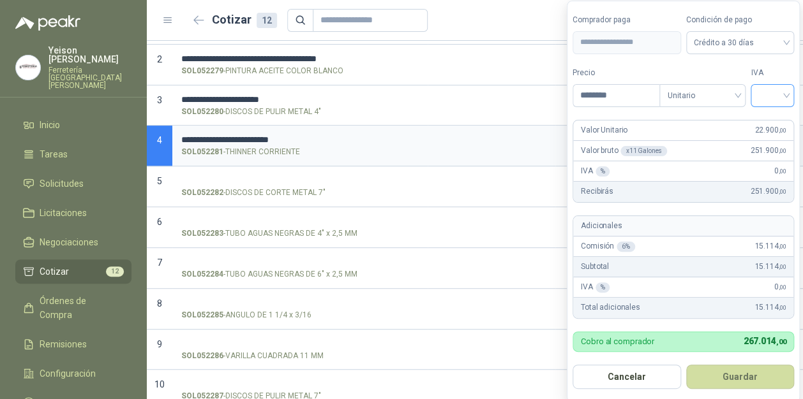
click at [785, 87] on input "search" at bounding box center [772, 94] width 28 height 19
click at [770, 120] on div "19%" at bounding box center [775, 122] width 24 height 14
click at [748, 371] on button "Guardar" at bounding box center [742, 377] width 110 height 24
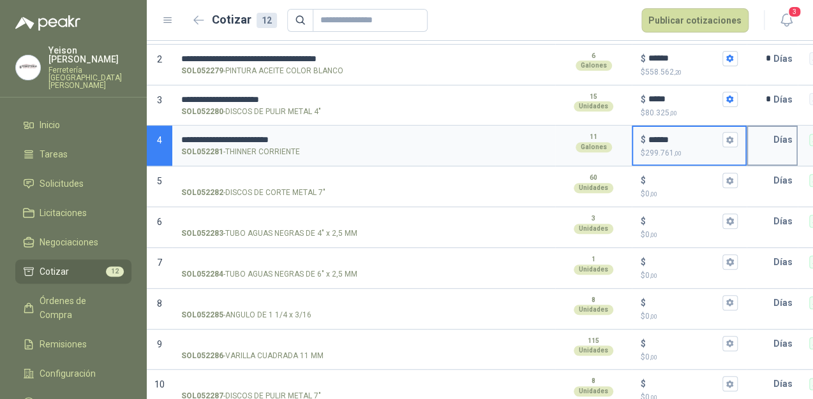
click at [770, 141] on input "text" at bounding box center [761, 140] width 26 height 26
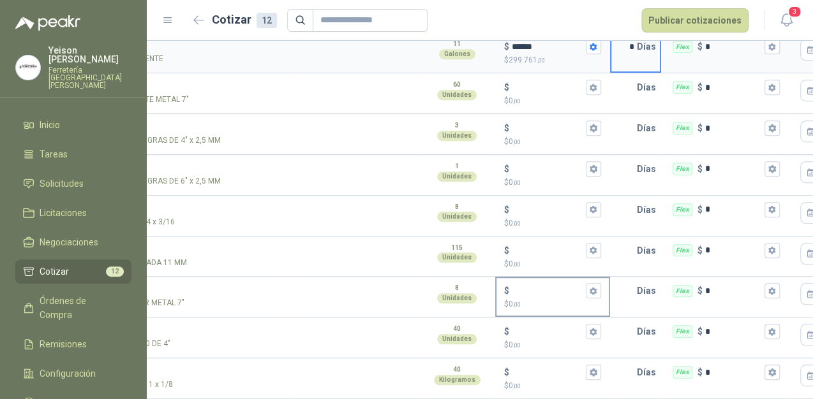
scroll to position [114, 0]
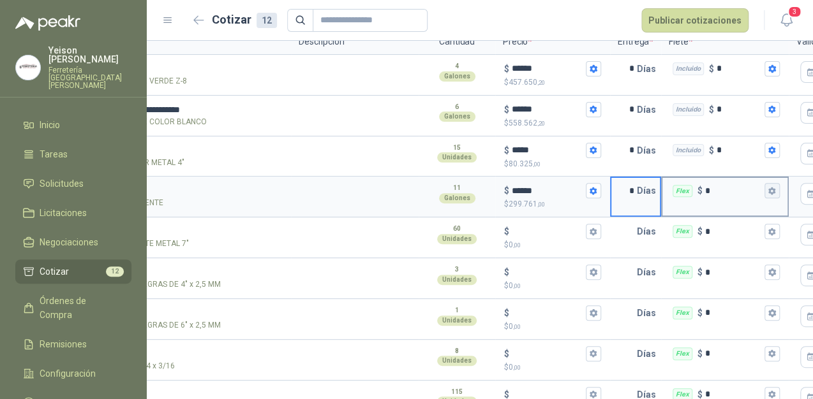
type input "*"
click at [773, 193] on icon "button" at bounding box center [771, 191] width 7 height 8
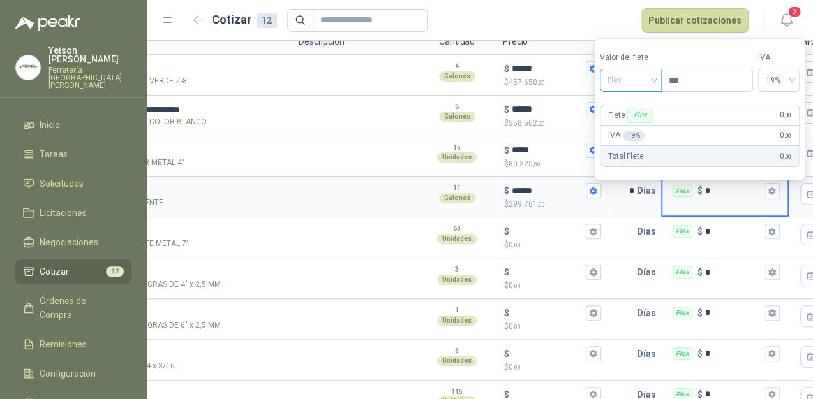
click at [654, 79] on span "Flex" at bounding box center [630, 80] width 47 height 19
click at [625, 126] on div "Incluido" at bounding box center [632, 128] width 45 height 14
click at [305, 146] on textarea at bounding box center [354, 152] width 125 height 29
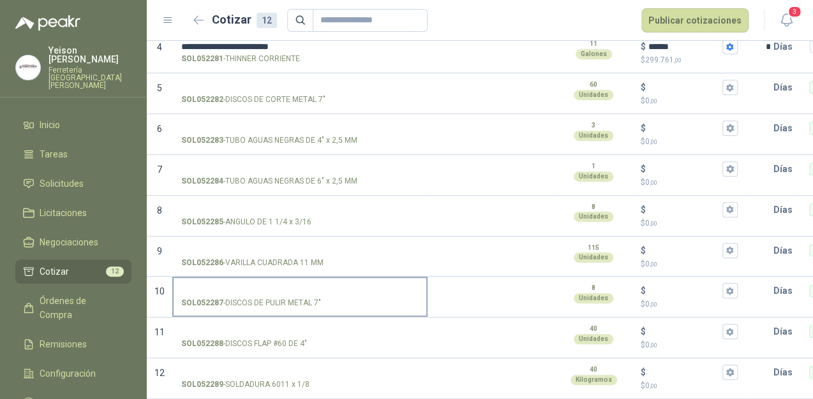
scroll to position [63, 0]
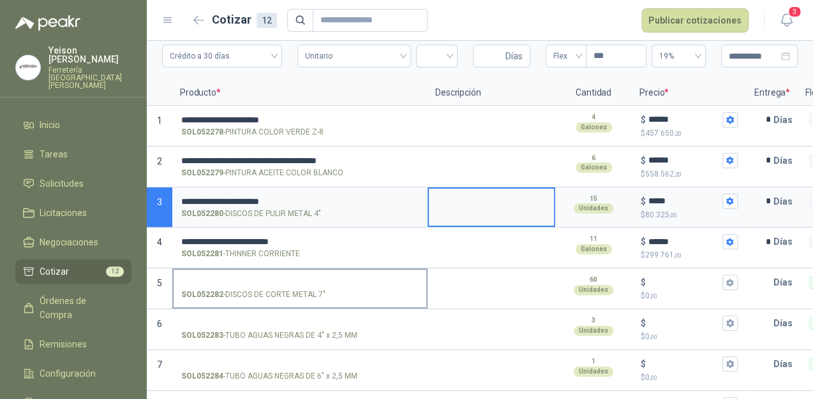
click at [219, 278] on input "SOL052282 - DISCOS DE CORTE METAL 7"" at bounding box center [299, 283] width 237 height 10
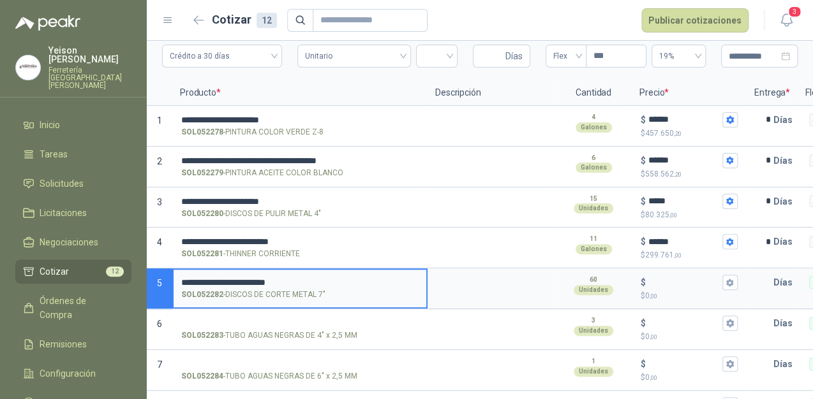
type input "**********"
click at [647, 276] on div "$" at bounding box center [689, 282] width 97 height 15
click at [648, 278] on input "$ $ 0 ,00" at bounding box center [683, 283] width 71 height 10
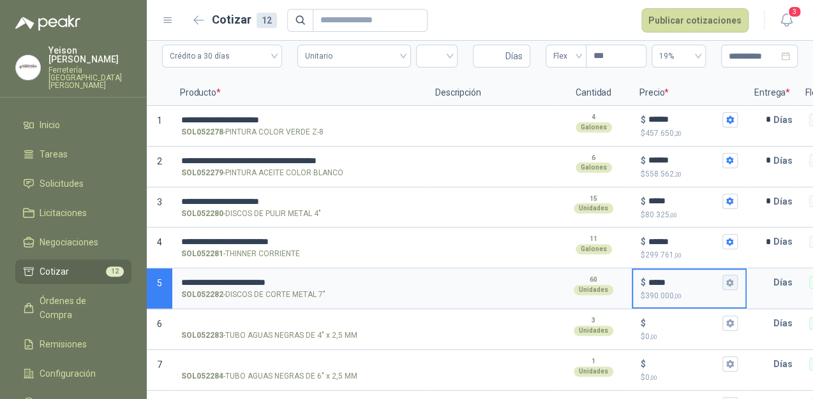
type input "*****"
click at [731, 280] on icon "button" at bounding box center [729, 283] width 7 height 8
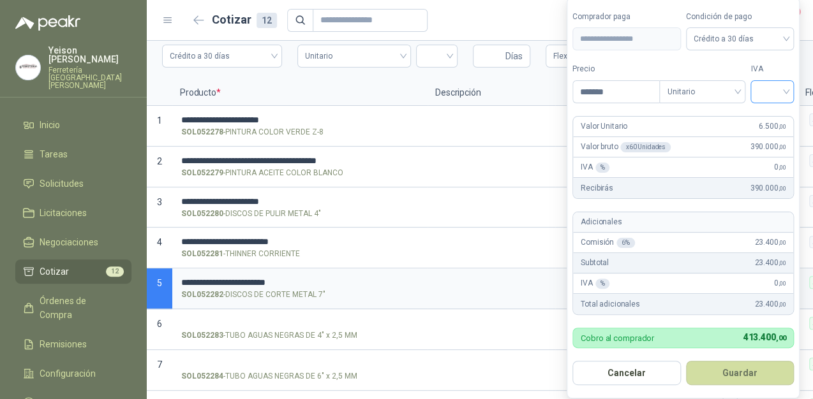
click at [776, 91] on input "search" at bounding box center [772, 90] width 28 height 19
click at [771, 121] on div "19%" at bounding box center [775, 119] width 24 height 14
click at [745, 375] on button "Guardar" at bounding box center [742, 373] width 110 height 24
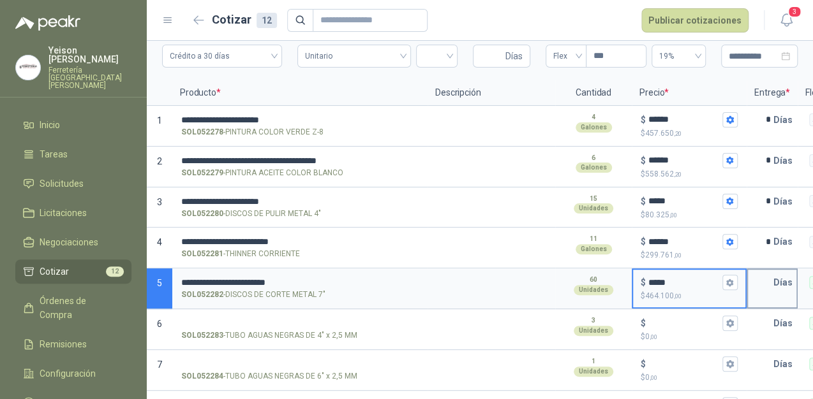
click at [748, 284] on input "text" at bounding box center [761, 283] width 26 height 26
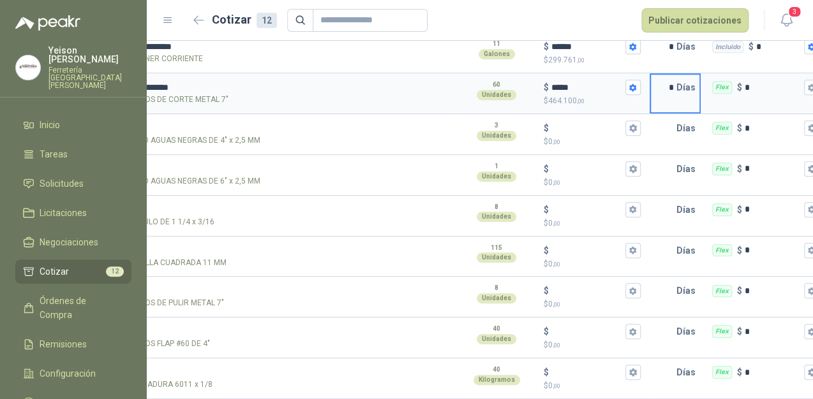
scroll to position [0, 235]
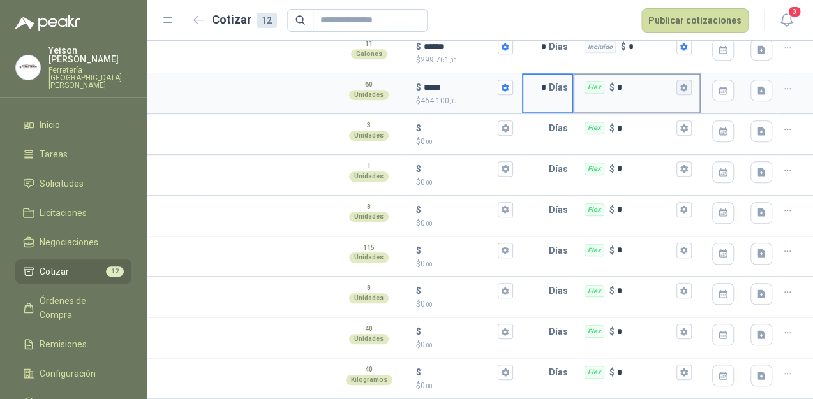
type input "*"
click at [680, 84] on icon "button" at bounding box center [683, 88] width 7 height 8
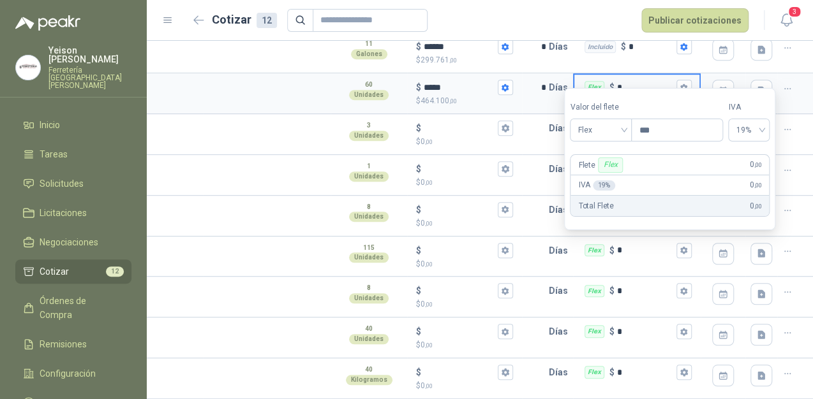
click at [597, 112] on label "Valor del flete" at bounding box center [600, 107] width 61 height 12
click at [597, 119] on div "Flex" at bounding box center [601, 130] width 62 height 23
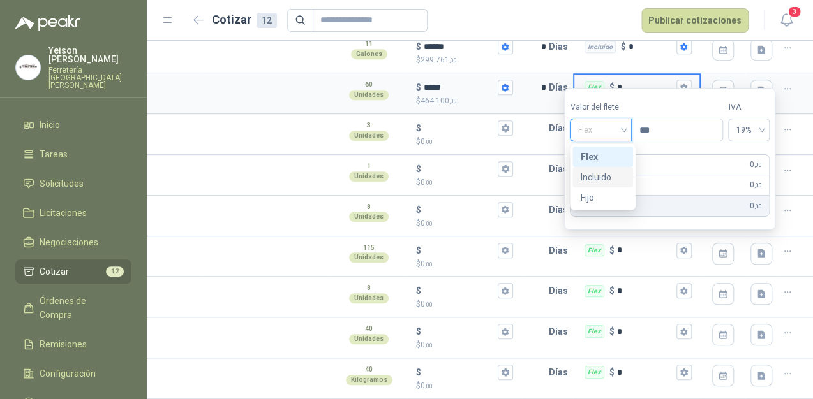
click at [591, 172] on div "Incluido" at bounding box center [602, 177] width 45 height 14
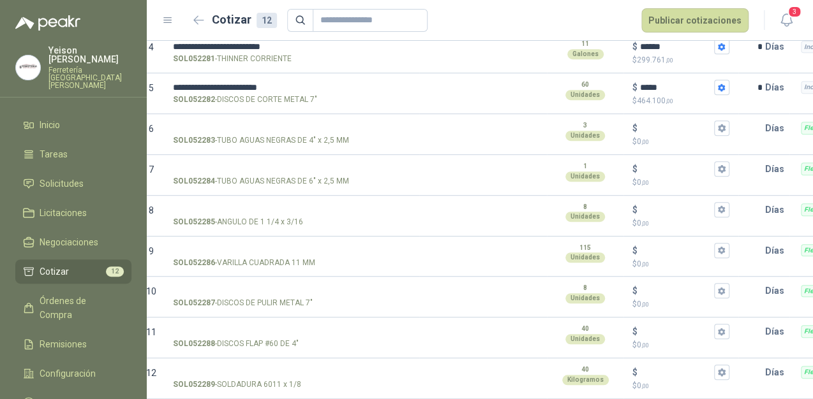
scroll to position [0, 0]
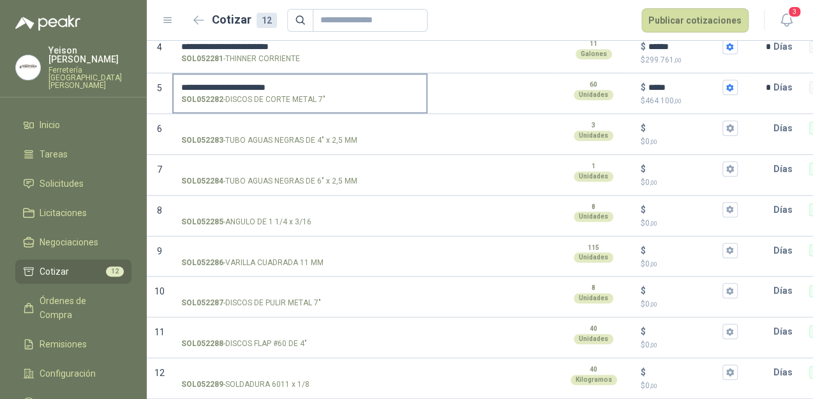
click at [327, 83] on input "**********" at bounding box center [299, 88] width 237 height 10
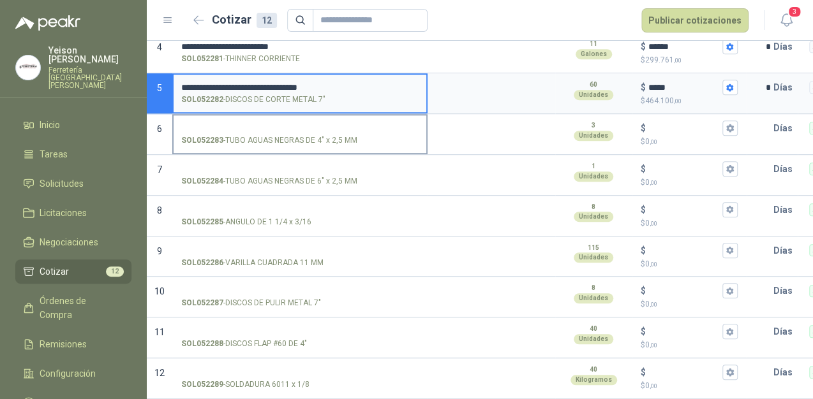
type input "**********"
click at [217, 124] on input "SOL052283 - TUBO AGUAS NEGRAS DE 4" x 2,5 MM" at bounding box center [299, 129] width 237 height 10
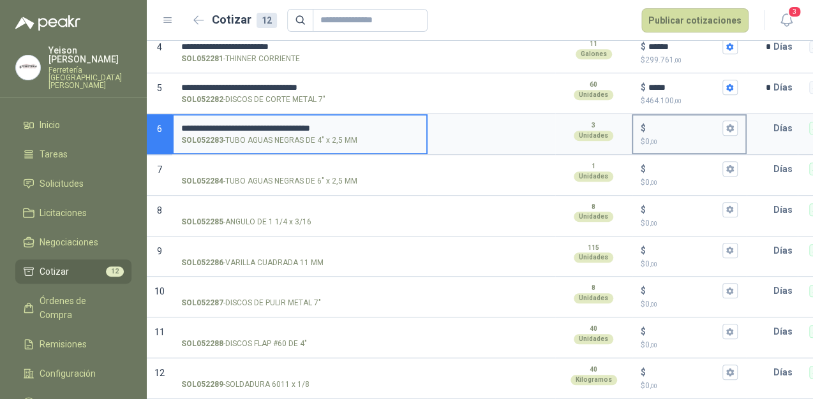
type input "**********"
click at [662, 124] on input "$ $ 0 ,00" at bounding box center [683, 129] width 71 height 10
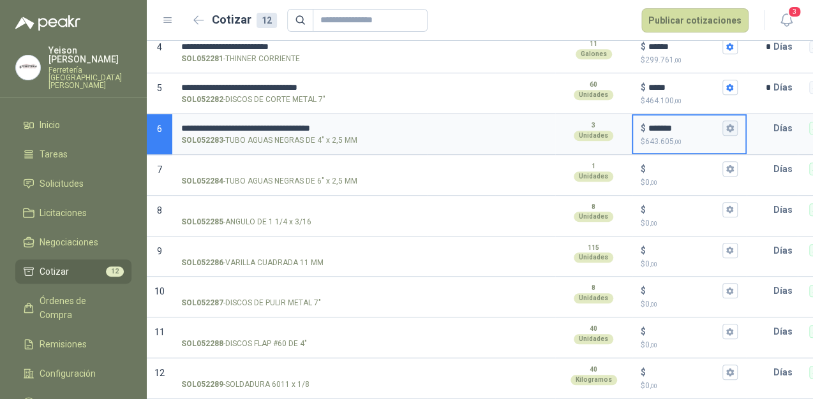
type input "*******"
click at [727, 124] on icon "button" at bounding box center [729, 128] width 7 height 8
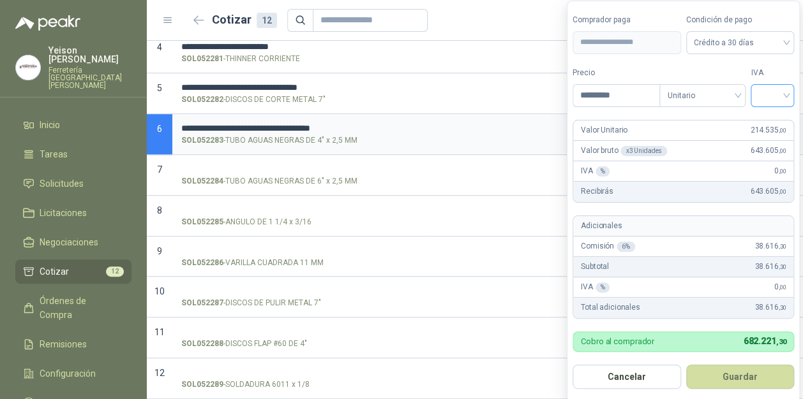
click at [791, 92] on div at bounding box center [771, 95] width 43 height 23
click at [768, 117] on div "19%" at bounding box center [774, 122] width 24 height 14
click at [736, 374] on button "Guardar" at bounding box center [742, 377] width 110 height 24
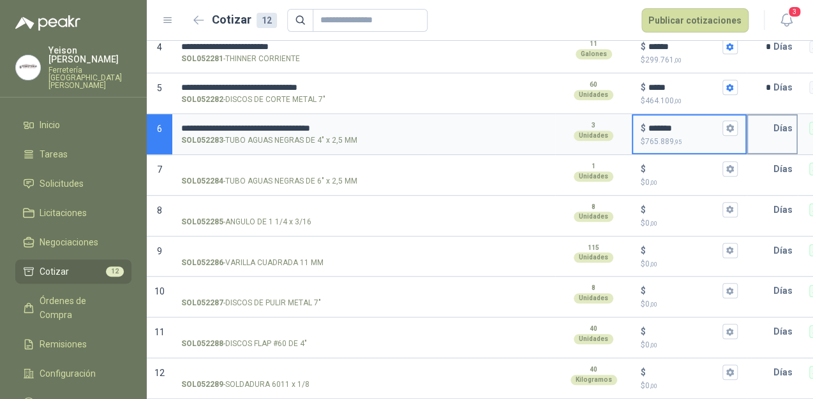
click at [766, 124] on input "text" at bounding box center [761, 128] width 26 height 26
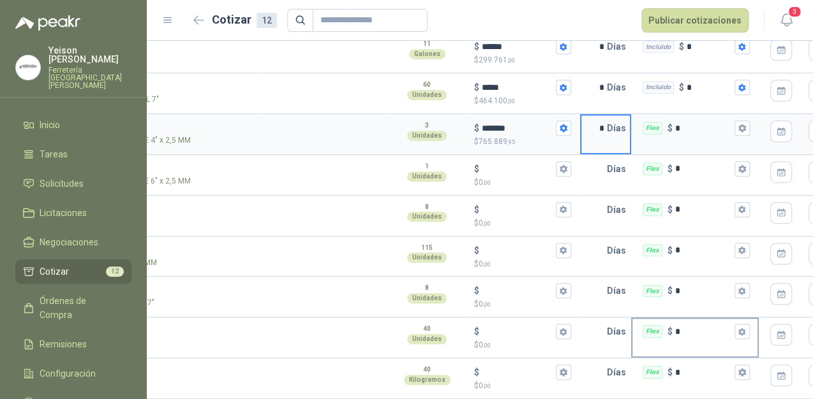
scroll to position [0, 179]
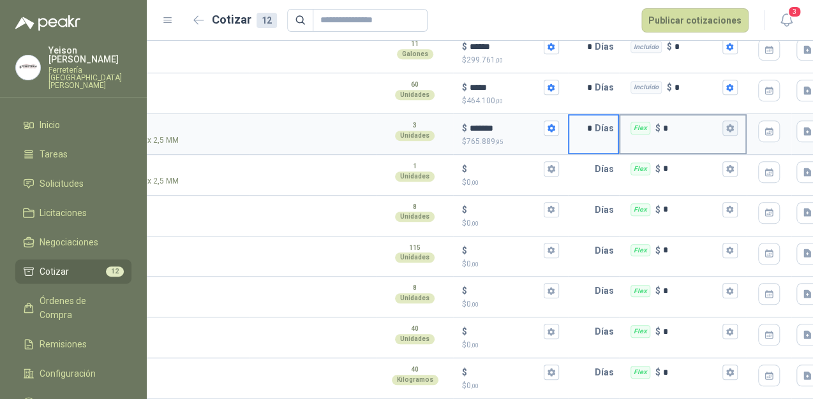
type input "*"
click at [726, 124] on icon "button" at bounding box center [729, 128] width 8 height 8
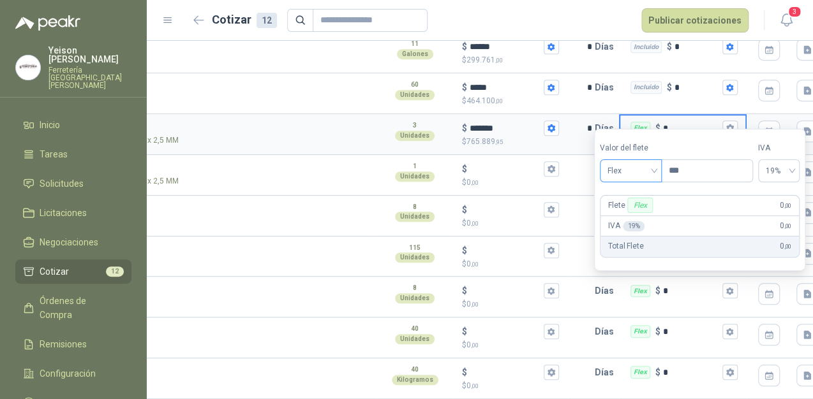
click at [646, 164] on span "Flex" at bounding box center [630, 170] width 47 height 19
click at [624, 217] on div "Incluido" at bounding box center [631, 218] width 45 height 14
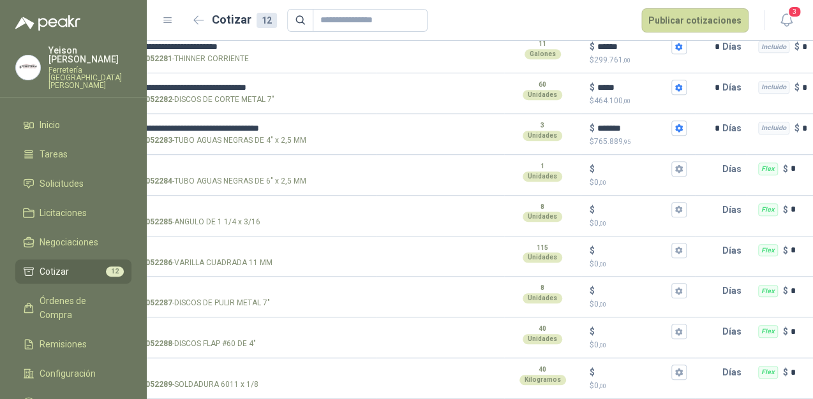
scroll to position [0, 0]
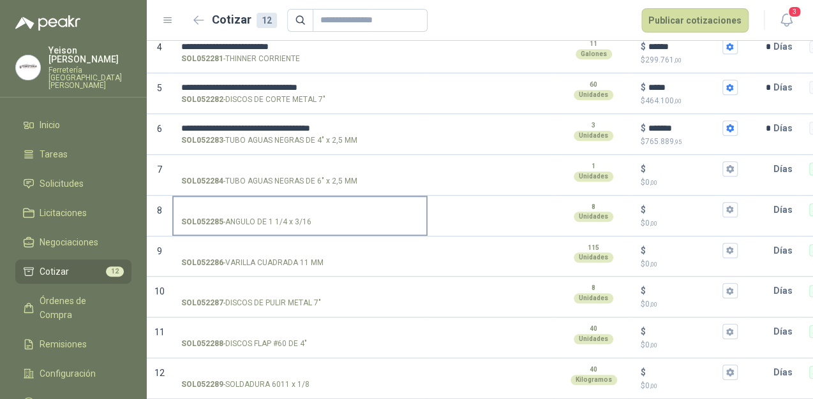
click at [225, 205] on input "SOL052285 - ANGULO DE 1 1/4 x 3/16" at bounding box center [299, 210] width 237 height 10
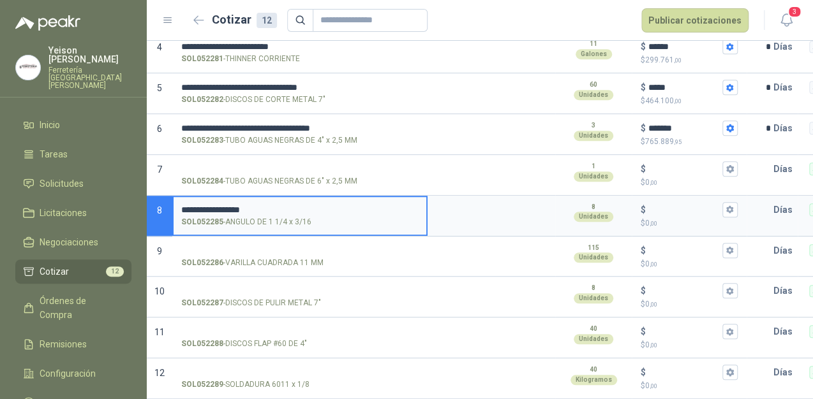
click at [265, 205] on input "**********" at bounding box center [299, 210] width 237 height 10
click at [285, 205] on input "**********" at bounding box center [299, 210] width 237 height 10
click at [329, 205] on label "**********" at bounding box center [300, 215] width 253 height 36
click at [329, 205] on input "**********" at bounding box center [299, 210] width 237 height 10
click at [331, 205] on input "**********" at bounding box center [299, 210] width 237 height 10
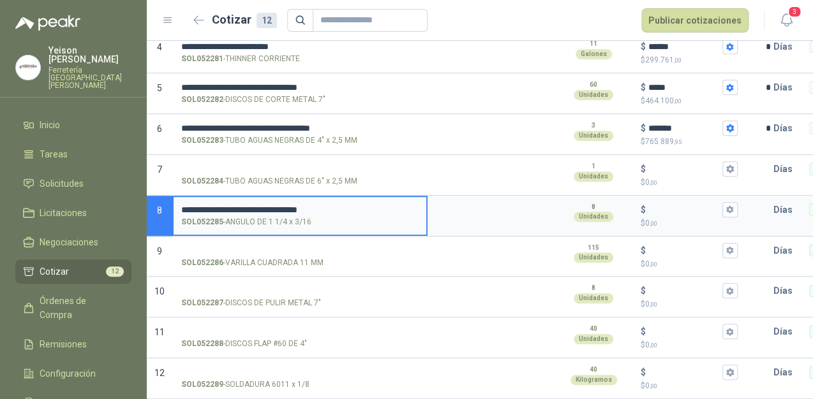
type input "**********"
drag, startPoint x: 308, startPoint y: 198, endPoint x: 444, endPoint y: 197, distance: 135.9
click at [444, 197] on textarea at bounding box center [491, 211] width 125 height 29
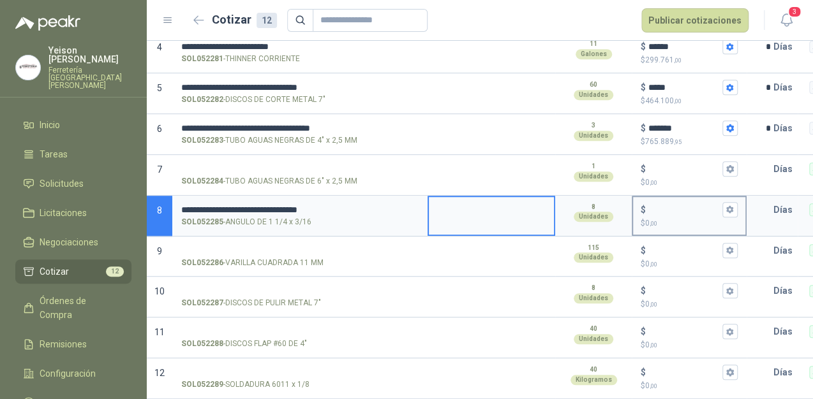
click at [655, 205] on input "$ $ 0 ,00" at bounding box center [683, 210] width 71 height 10
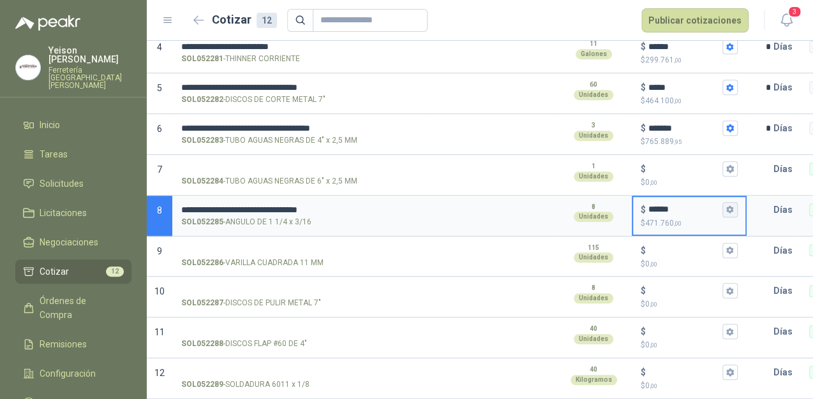
type input "******"
click at [729, 206] on icon "button" at bounding box center [729, 210] width 7 height 8
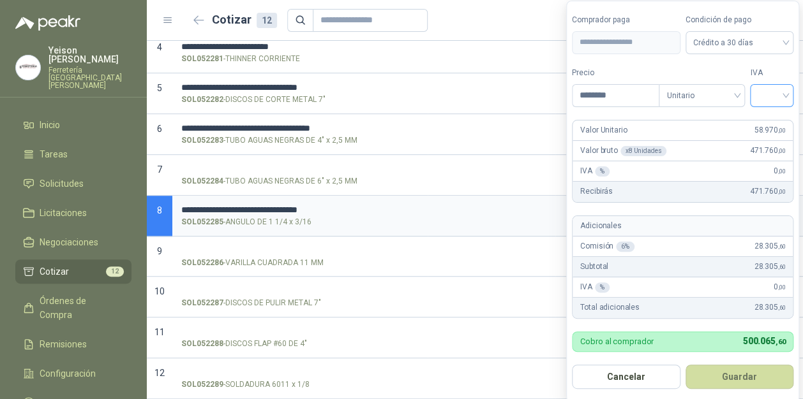
click at [785, 88] on input "search" at bounding box center [771, 94] width 28 height 19
click at [778, 117] on div "19%" at bounding box center [774, 122] width 24 height 14
click at [747, 380] on button "Guardar" at bounding box center [742, 377] width 110 height 24
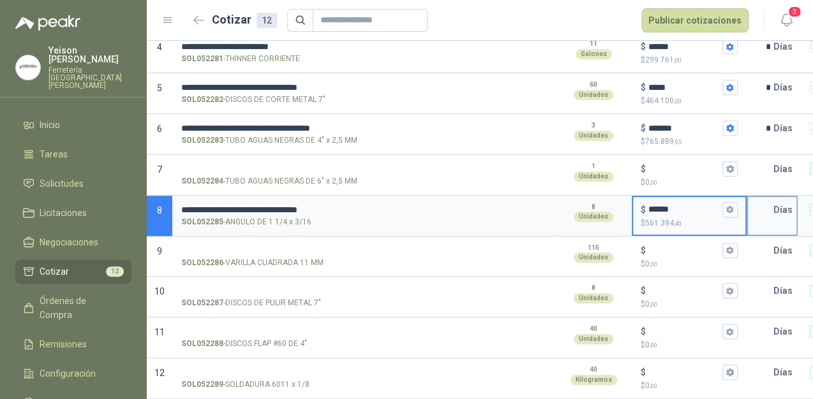
click at [760, 210] on input "text" at bounding box center [761, 210] width 26 height 26
click at [718, 205] on input "******" at bounding box center [683, 210] width 71 height 10
click at [728, 206] on icon "button" at bounding box center [729, 210] width 7 height 8
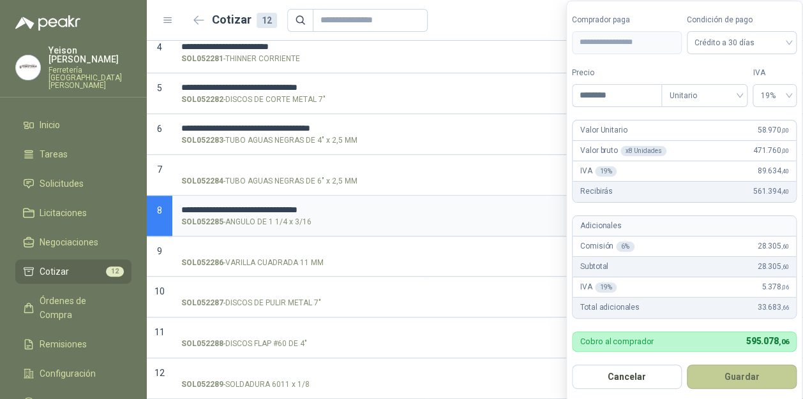
click at [713, 375] on button "Guardar" at bounding box center [742, 377] width 110 height 24
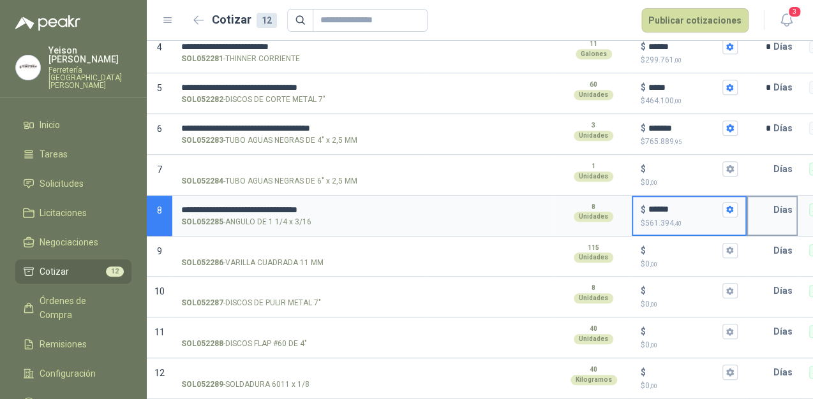
click at [771, 200] on input "text" at bounding box center [761, 210] width 26 height 26
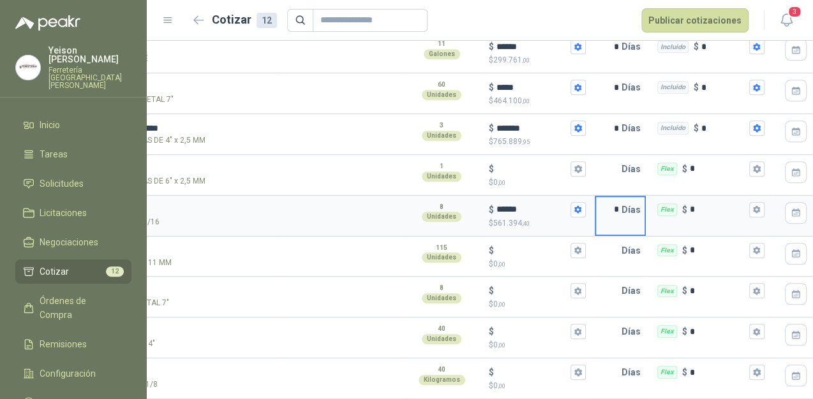
scroll to position [0, 235]
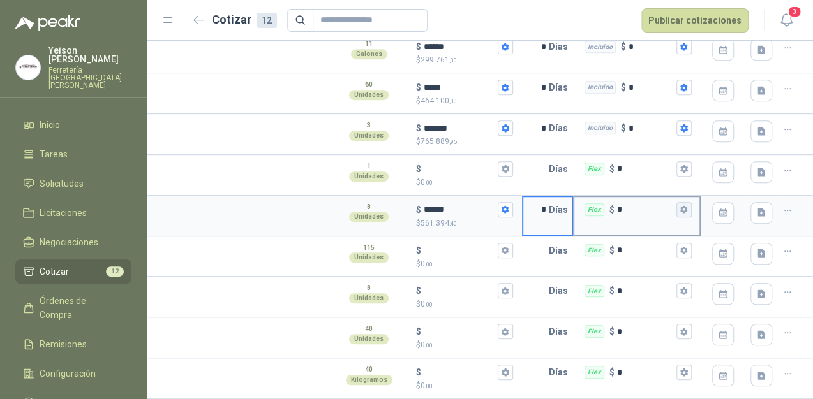
type input "*"
click at [680, 206] on icon "button" at bounding box center [683, 210] width 7 height 8
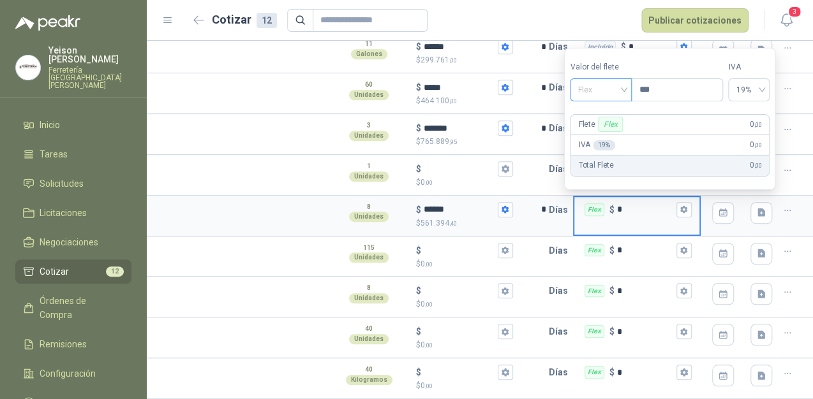
click at [624, 90] on span "Flex" at bounding box center [600, 89] width 47 height 19
click at [599, 133] on div "Incluido" at bounding box center [602, 137] width 45 height 14
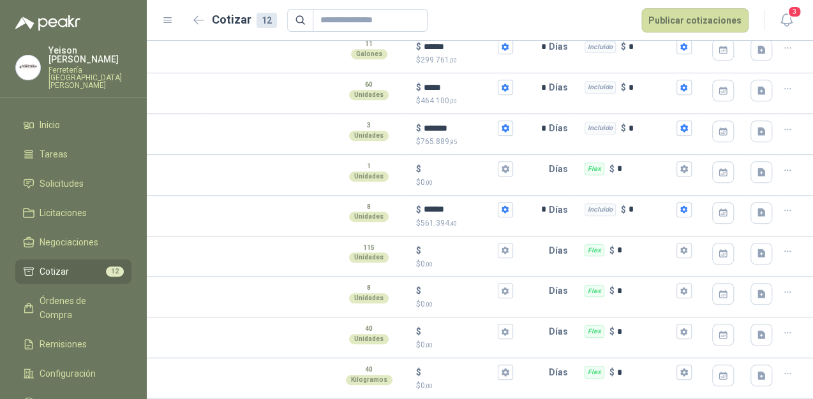
scroll to position [0, 0]
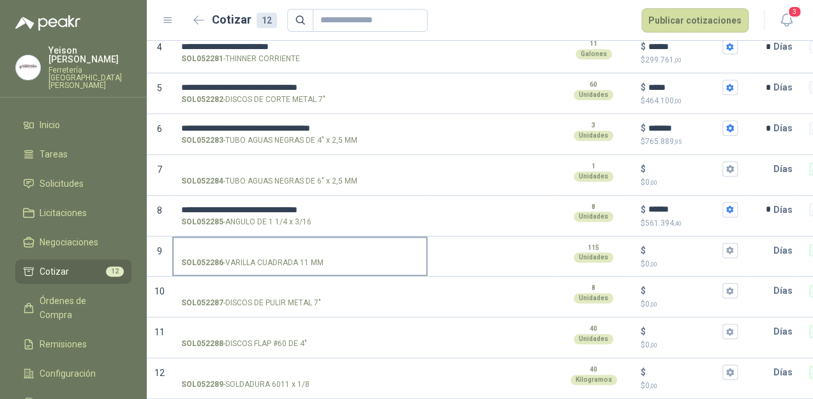
click at [217, 238] on label "SOL052286 - VARILLA CUADRADA 11 MM" at bounding box center [300, 256] width 253 height 36
click at [217, 246] on input "SOL052286 - VARILLA CUADRADA 11 MM" at bounding box center [299, 251] width 237 height 10
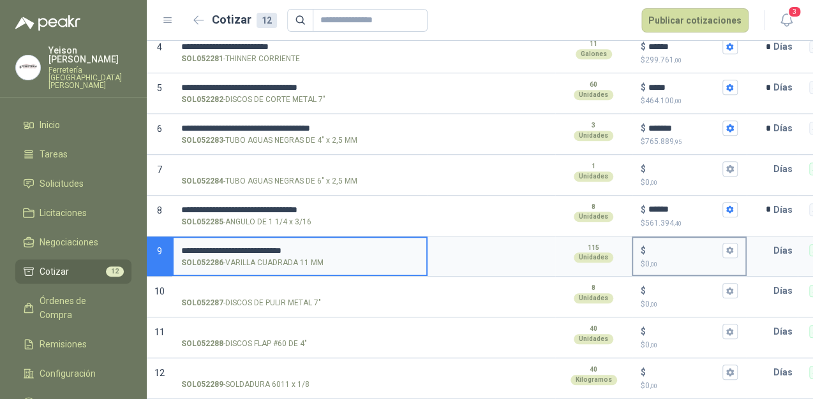
type input "**********"
click at [664, 246] on input "$ $ 0 ,00" at bounding box center [683, 251] width 71 height 10
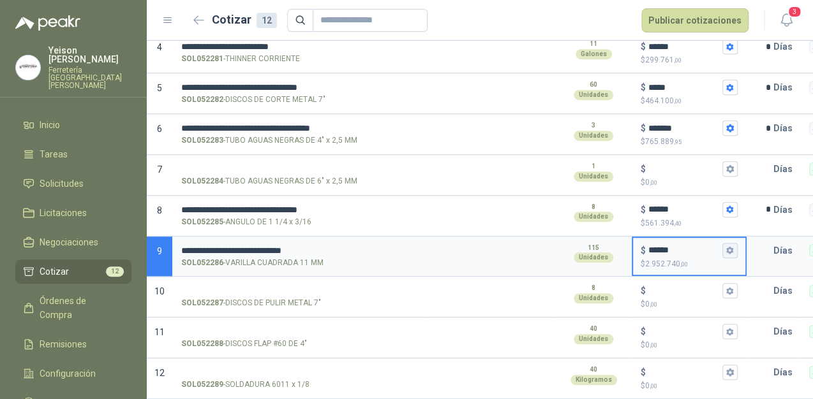
type input "******"
click at [727, 247] on icon "button" at bounding box center [729, 251] width 7 height 8
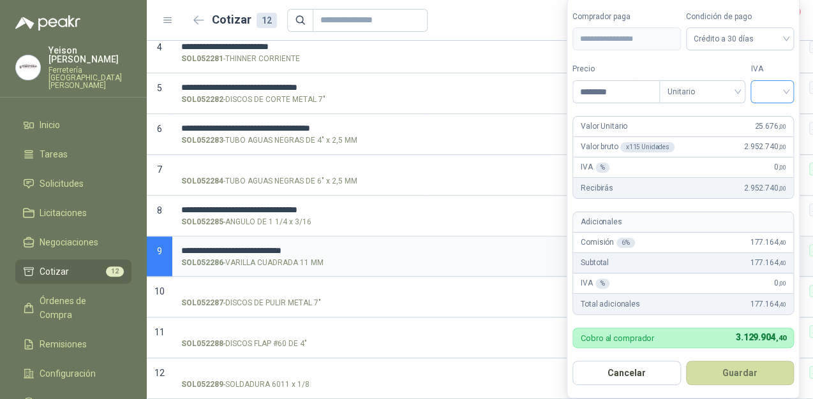
click at [781, 85] on input "search" at bounding box center [772, 90] width 28 height 19
click at [771, 110] on div "19%" at bounding box center [774, 119] width 39 height 20
click at [739, 378] on button "Guardar" at bounding box center [742, 373] width 110 height 24
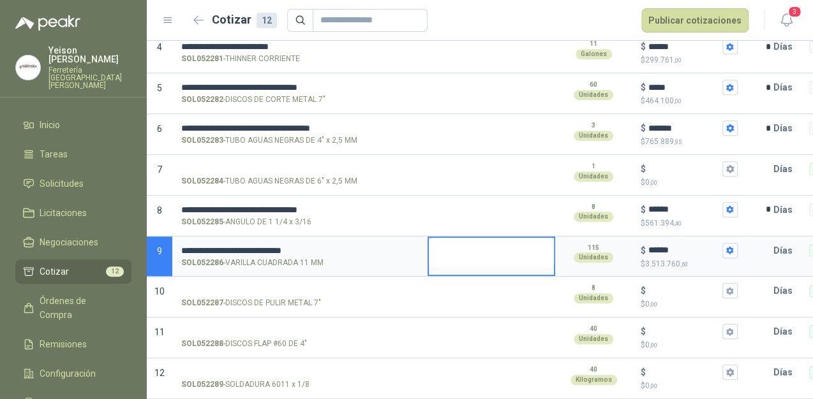
click at [449, 238] on textarea at bounding box center [491, 252] width 125 height 29
click at [777, 241] on p "Días" at bounding box center [785, 251] width 24 height 26
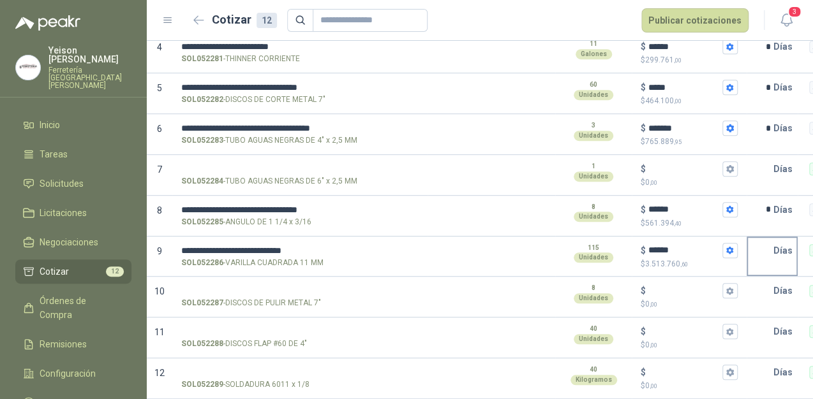
click at [771, 244] on input "text" at bounding box center [761, 251] width 26 height 26
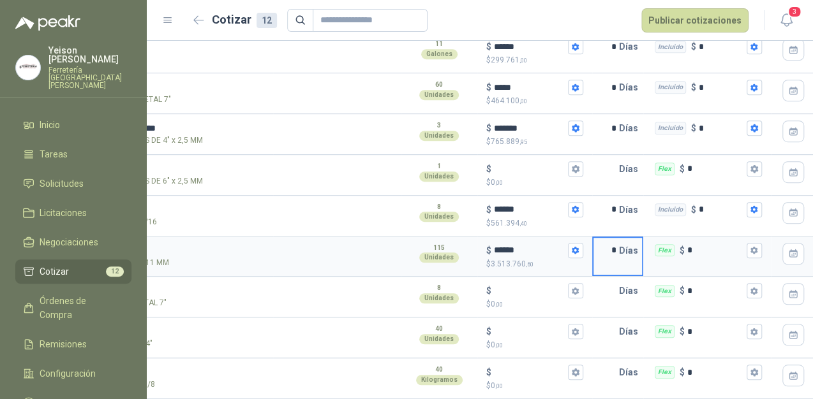
scroll to position [0, 160]
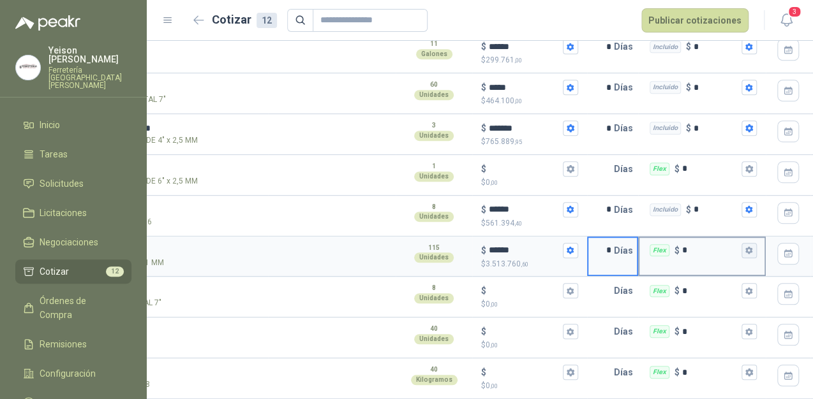
type input "*"
click at [752, 246] on icon "button" at bounding box center [749, 250] width 8 height 8
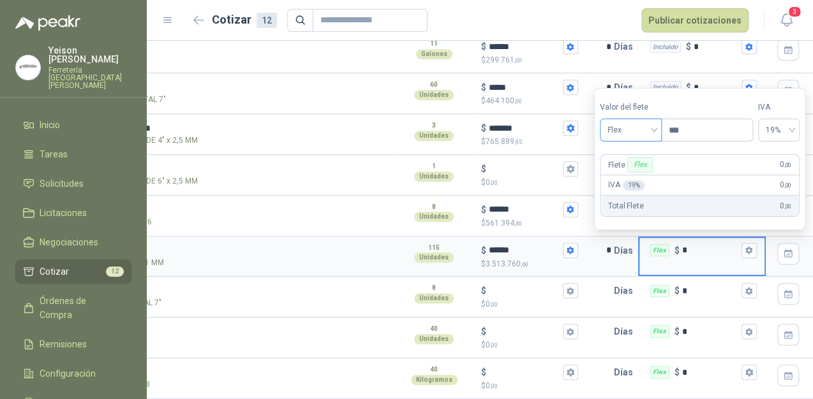
click at [653, 130] on span "Flex" at bounding box center [630, 130] width 47 height 19
click at [634, 174] on div "Incluido" at bounding box center [632, 177] width 45 height 14
click at [518, 156] on div "$ $ 0 ,00" at bounding box center [529, 175] width 112 height 38
click at [518, 164] on input "$ $ 0 ,00" at bounding box center [524, 169] width 71 height 10
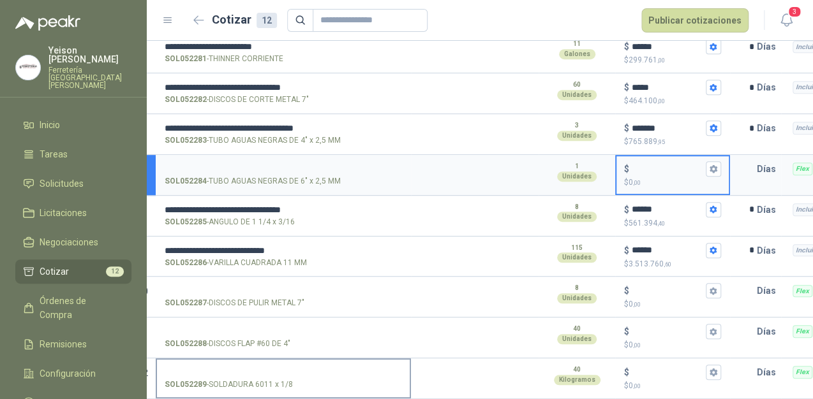
scroll to position [0, 3]
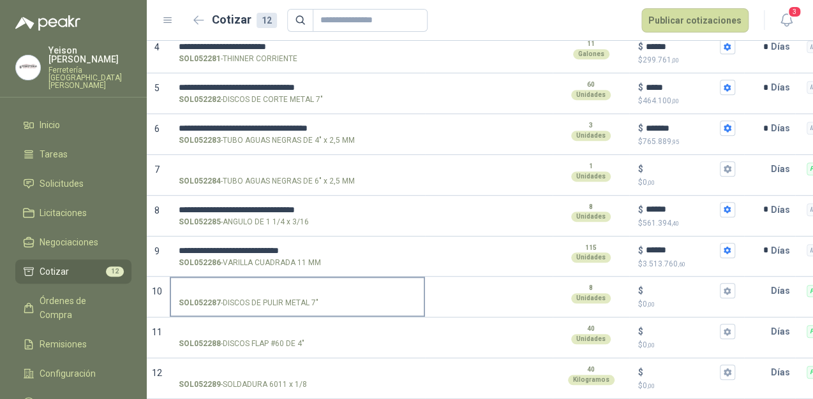
click at [198, 278] on label "SOL052287 - DISCOS DE PULIR METAL 7"" at bounding box center [297, 296] width 253 height 36
click at [198, 286] on input "SOL052287 - DISCOS DE PULIR METAL 7"" at bounding box center [297, 291] width 237 height 10
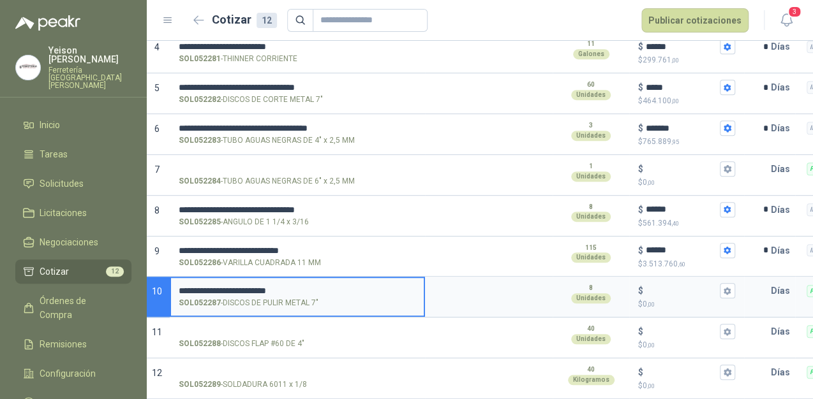
type input "**********"
click at [653, 286] on input "$ $ 0 ,00" at bounding box center [681, 291] width 71 height 10
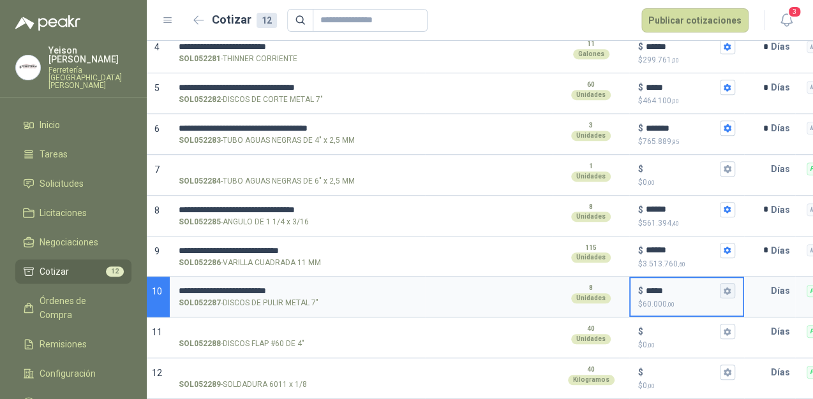
type input "*****"
click at [727, 287] on icon "button" at bounding box center [727, 291] width 8 height 8
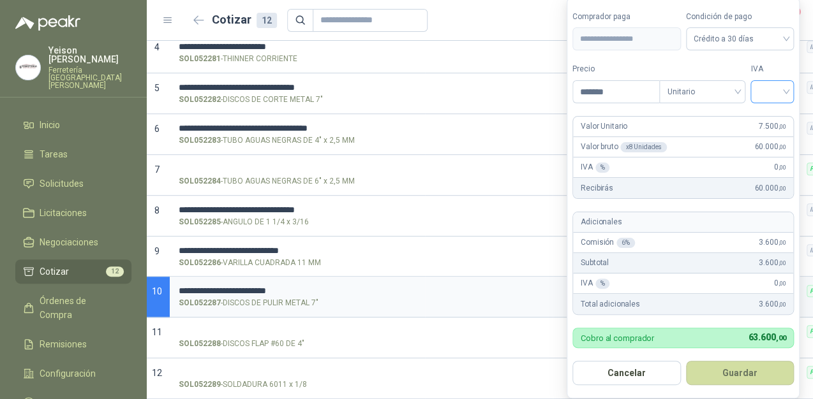
click at [777, 89] on input "search" at bounding box center [772, 90] width 28 height 19
drag, startPoint x: 768, startPoint y: 116, endPoint x: 755, endPoint y: 261, distance: 145.4
click at [768, 117] on div "19%" at bounding box center [775, 119] width 24 height 14
click at [748, 367] on button "Guardar" at bounding box center [742, 373] width 110 height 24
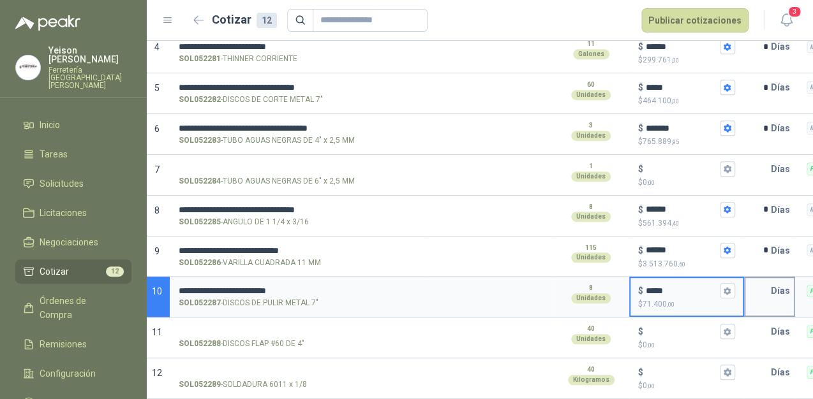
click at [761, 278] on input "text" at bounding box center [758, 291] width 26 height 26
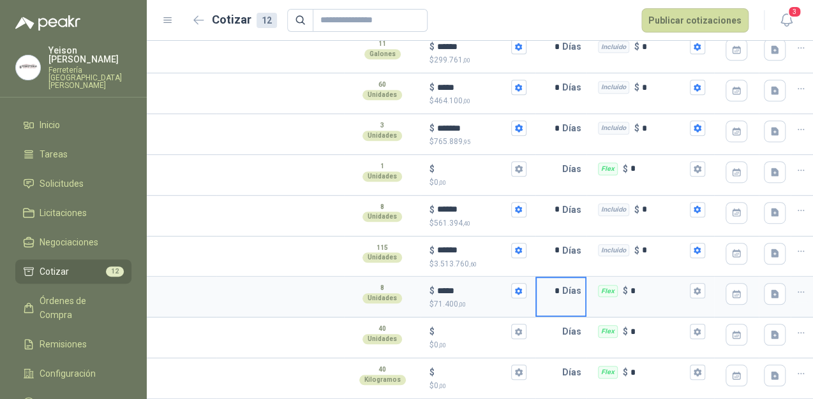
scroll to position [0, 228]
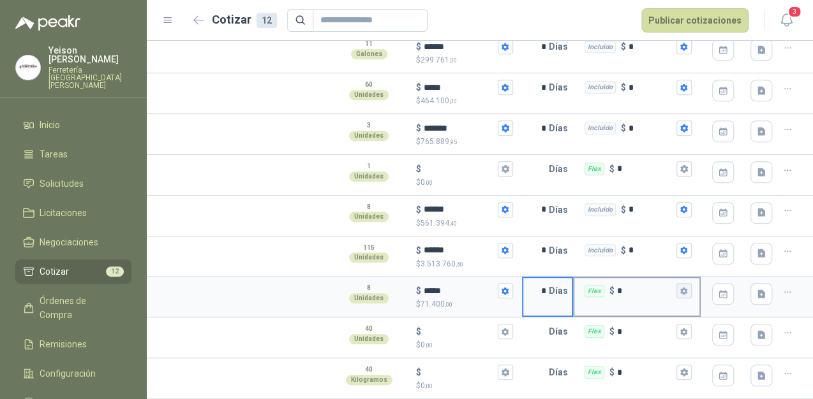
type input "*"
click at [680, 287] on icon "button" at bounding box center [683, 291] width 7 height 8
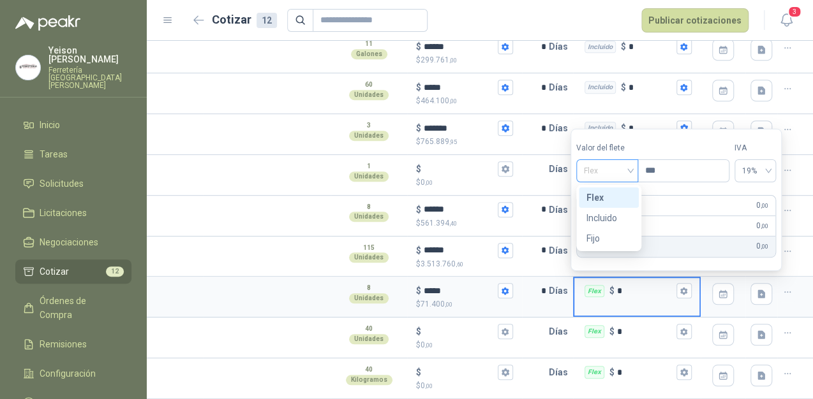
click at [630, 164] on span "Flex" at bounding box center [607, 170] width 47 height 19
click at [597, 214] on div "Incluido" at bounding box center [608, 218] width 45 height 14
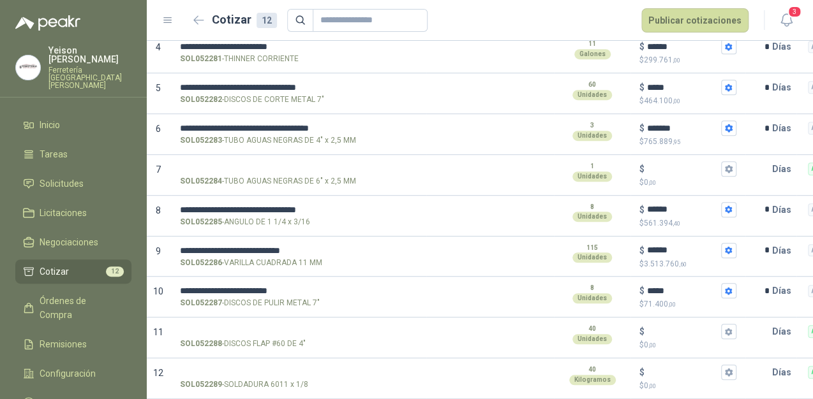
scroll to position [0, 0]
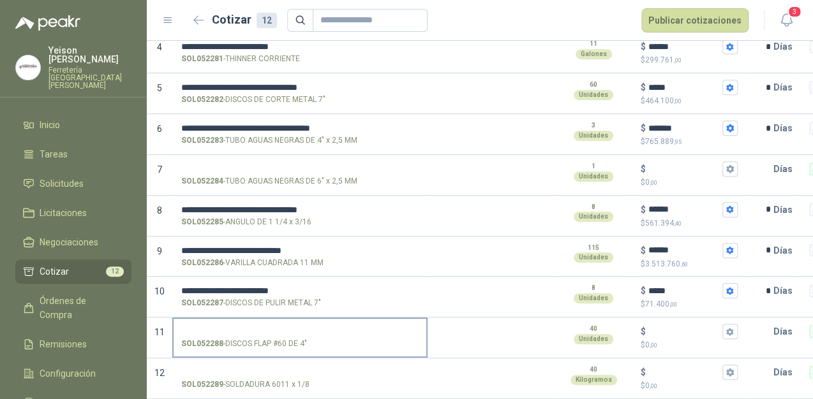
click at [204, 319] on label "SOL052288 - DISCOS FLAP #60 DE 4"" at bounding box center [300, 337] width 253 height 36
click at [204, 327] on input "SOL052288 - DISCOS FLAP #60 DE 4"" at bounding box center [299, 332] width 237 height 10
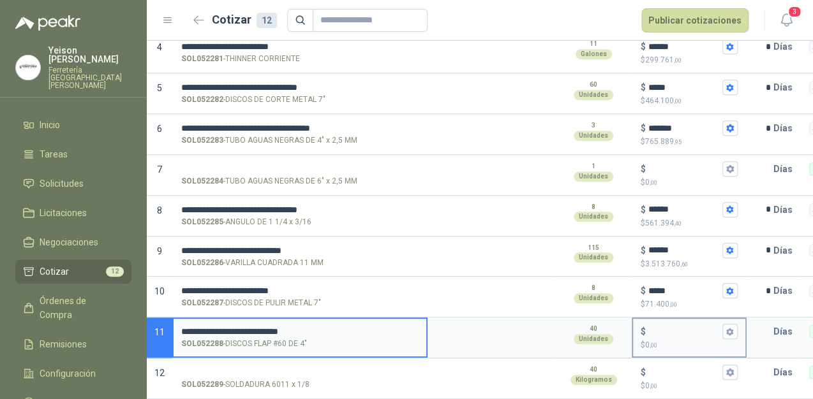
type input "**********"
click at [661, 327] on input "$ $ 0 ,00" at bounding box center [683, 332] width 71 height 10
type input "*****"
click at [331, 327] on input "**********" at bounding box center [299, 332] width 237 height 10
type input "**********"
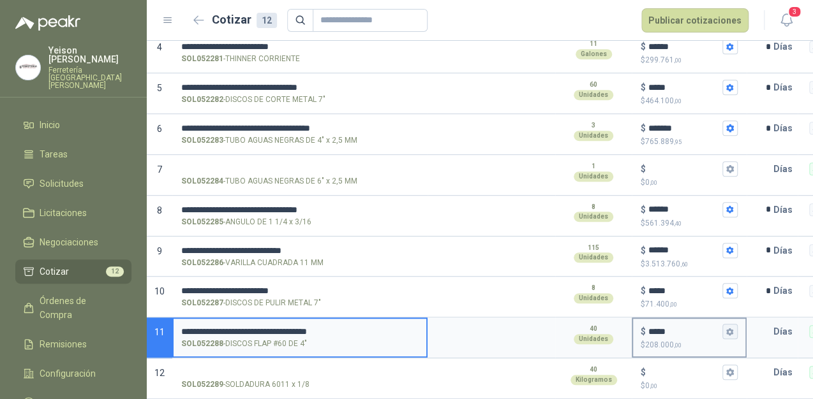
click at [727, 328] on icon "button" at bounding box center [729, 332] width 7 height 8
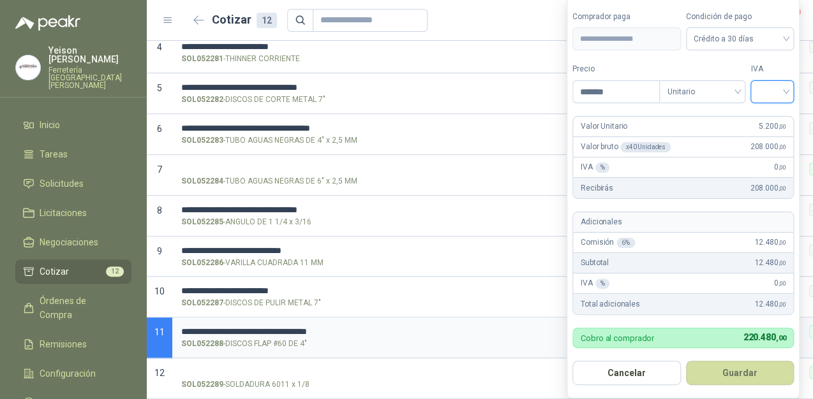
click at [778, 92] on input "search" at bounding box center [772, 90] width 28 height 19
click at [768, 110] on div "19%" at bounding box center [774, 119] width 39 height 20
click at [762, 373] on button "Guardar" at bounding box center [742, 373] width 110 height 24
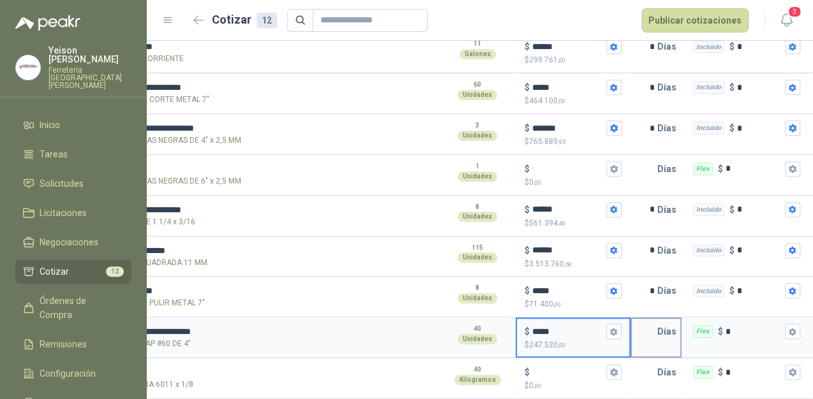
scroll to position [0, 117]
click at [651, 325] on input "text" at bounding box center [644, 332] width 26 height 26
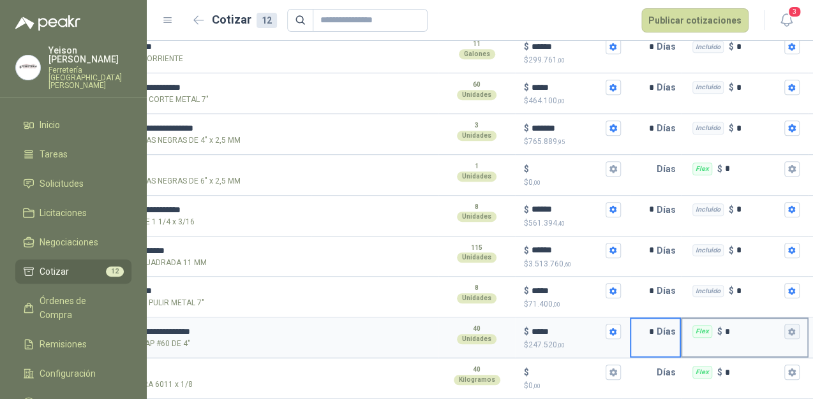
type input "*"
click at [791, 328] on icon "button" at bounding box center [791, 332] width 8 height 8
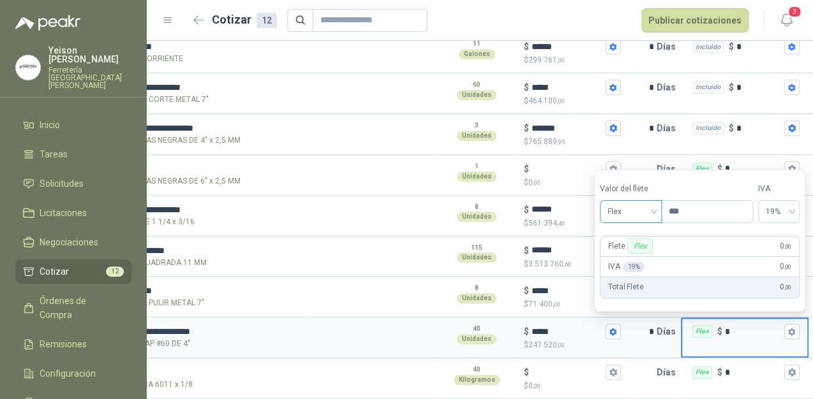
click at [640, 205] on span "Flex" at bounding box center [630, 211] width 47 height 19
click at [623, 255] on div "Incluido" at bounding box center [631, 259] width 45 height 14
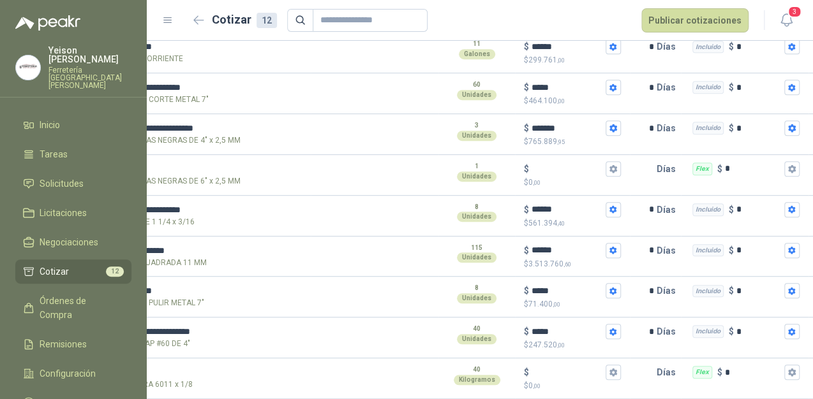
scroll to position [0, 0]
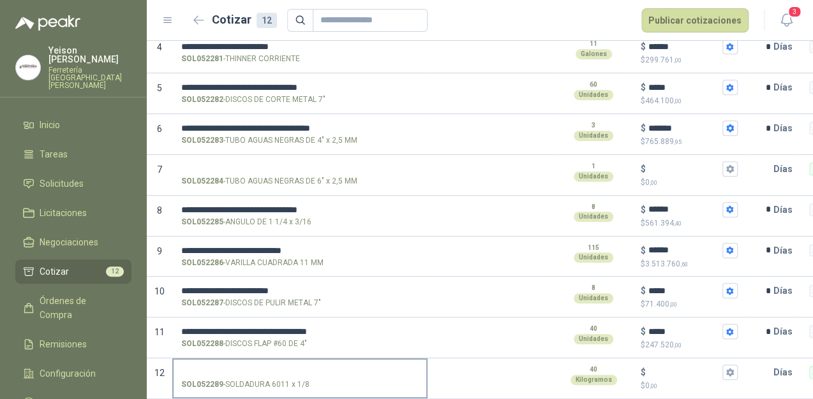
click at [217, 360] on label "SOL052289 - SOLDADURA 6011 x 1/8" at bounding box center [300, 378] width 253 height 36
click at [217, 368] on input "SOL052289 - SOLDADURA 6011 x 1/8" at bounding box center [299, 373] width 237 height 10
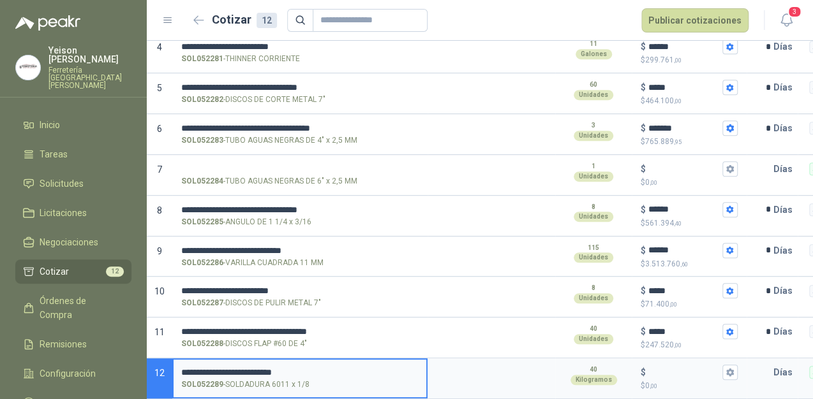
click at [286, 368] on input "**********" at bounding box center [299, 373] width 237 height 10
type input "**********"
click at [648, 365] on div "$" at bounding box center [689, 372] width 97 height 15
click at [648, 368] on input "$ $ 0 ,00" at bounding box center [683, 373] width 71 height 10
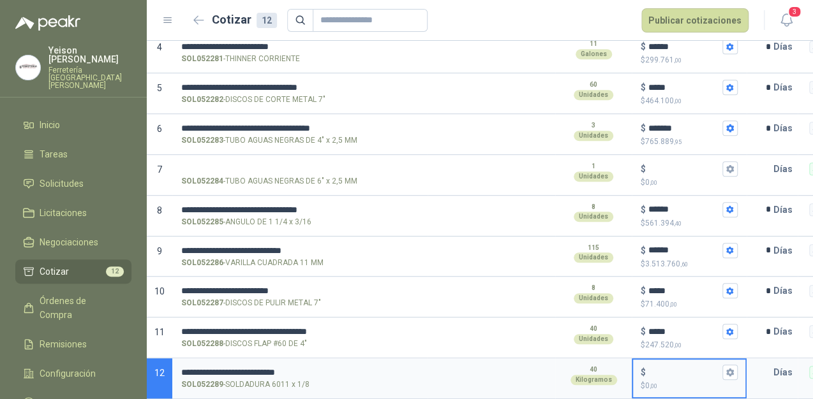
click at [675, 368] on input "$ $ 0 ,00" at bounding box center [683, 373] width 71 height 10
type input "******"
click at [729, 368] on icon "button" at bounding box center [729, 372] width 8 height 8
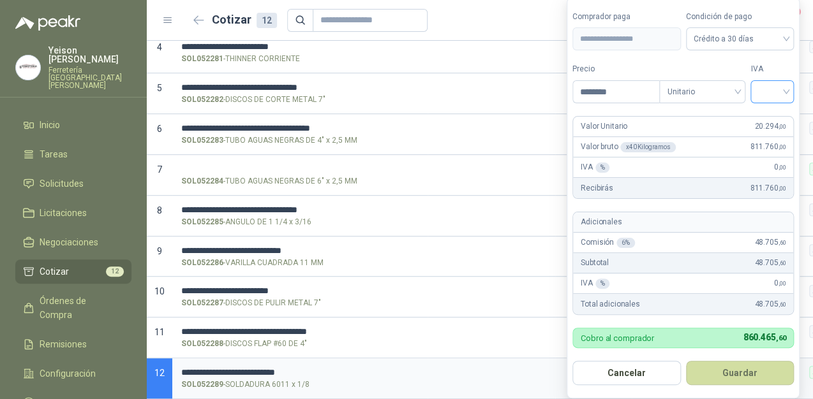
click at [776, 83] on input "search" at bounding box center [772, 90] width 28 height 19
click at [764, 112] on div "19%" at bounding box center [775, 119] width 24 height 14
click at [748, 366] on button "Guardar" at bounding box center [742, 373] width 110 height 24
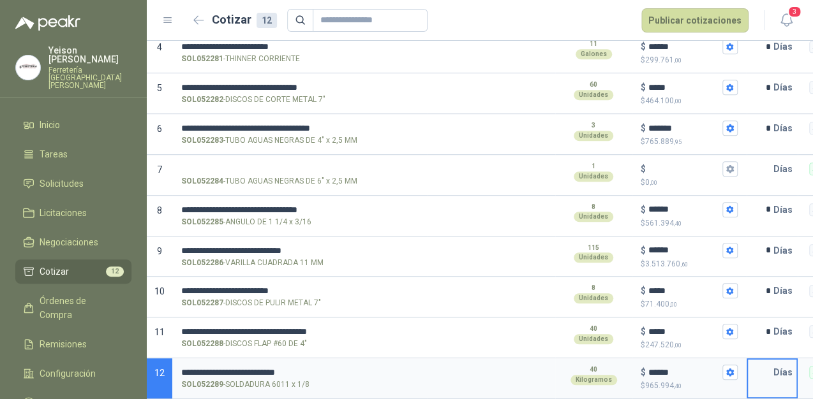
click at [771, 362] on input "text" at bounding box center [761, 373] width 26 height 26
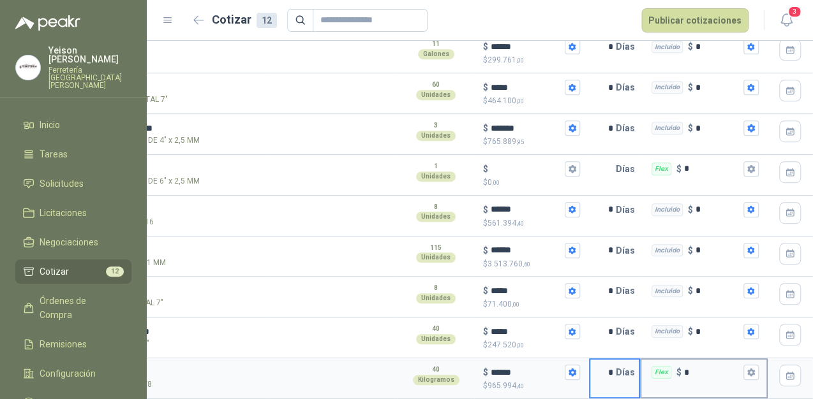
scroll to position [0, 160]
type input "*"
click at [750, 369] on icon "button" at bounding box center [748, 373] width 7 height 8
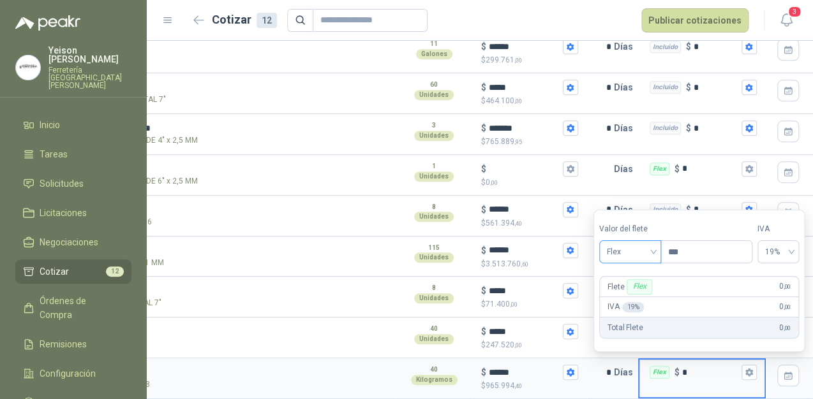
click at [653, 248] on span "Flex" at bounding box center [630, 251] width 47 height 19
click at [634, 296] on div "Incluido" at bounding box center [631, 299] width 45 height 14
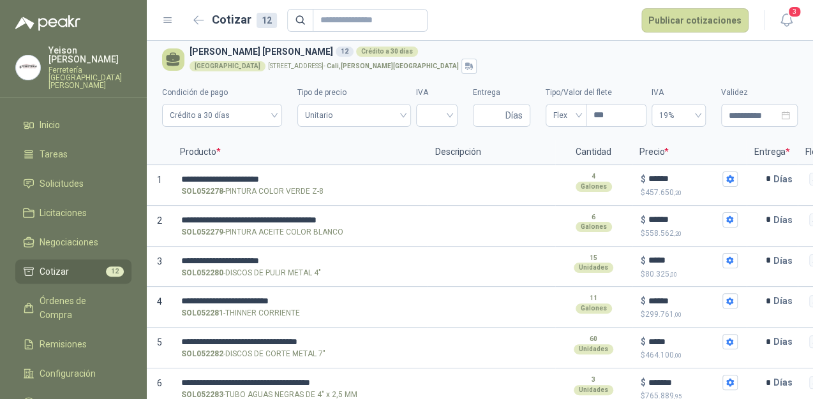
scroll to position [0, 0]
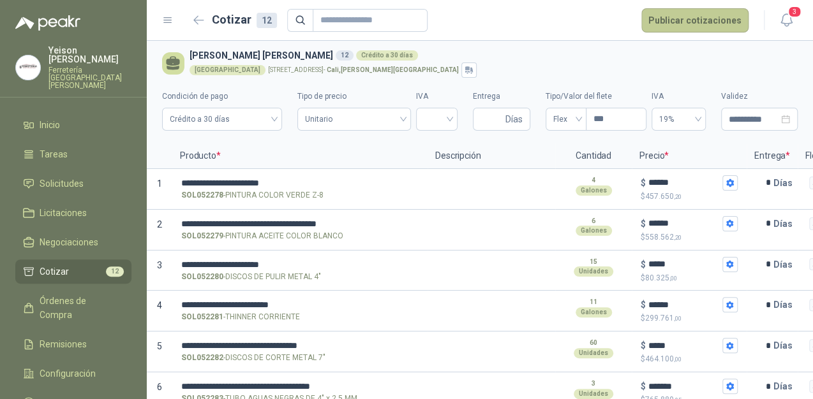
click at [668, 26] on button "Publicar cotizaciones" at bounding box center [694, 20] width 107 height 24
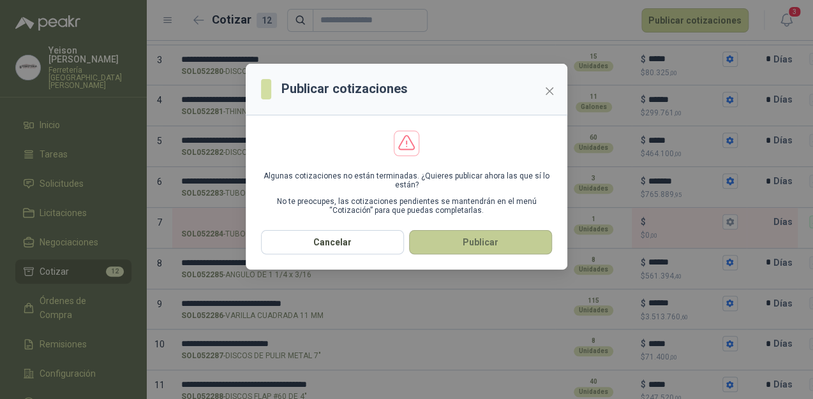
click at [472, 241] on button "Publicar" at bounding box center [480, 242] width 143 height 24
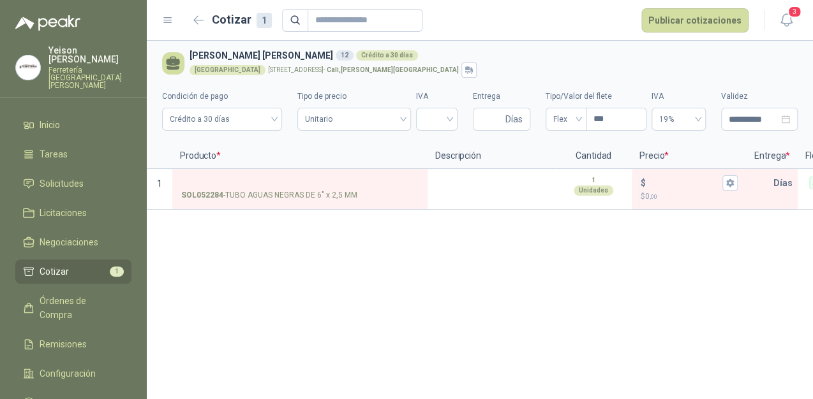
scroll to position [0, 0]
click at [103, 265] on li "Cotizar 1" at bounding box center [73, 272] width 101 height 14
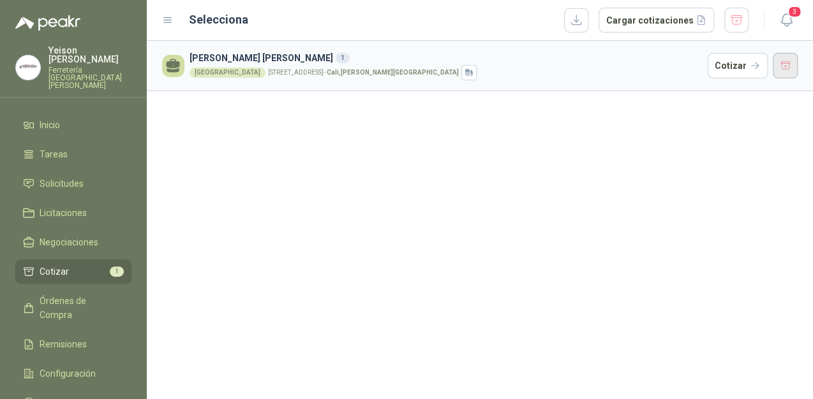
click at [789, 63] on button "button" at bounding box center [786, 66] width 26 height 26
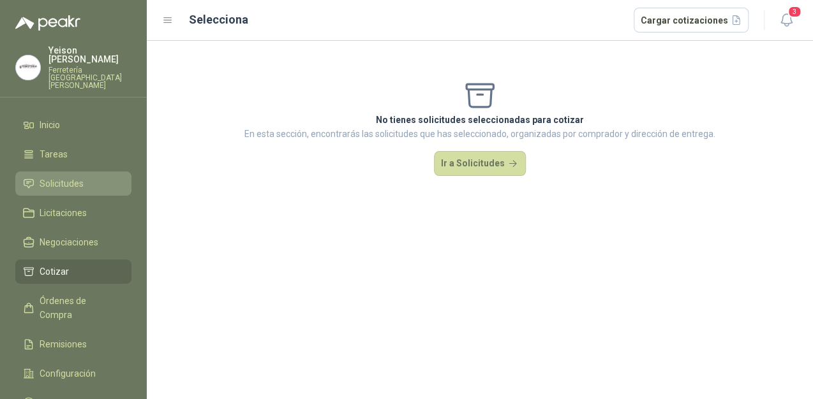
click at [63, 172] on link "Solicitudes" at bounding box center [73, 184] width 116 height 24
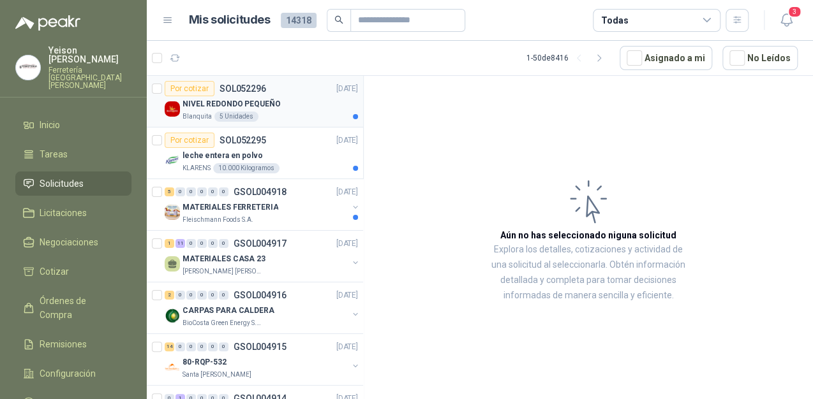
click at [269, 110] on div "NIVEL REDONDO PEQUEÑO" at bounding box center [269, 103] width 175 height 15
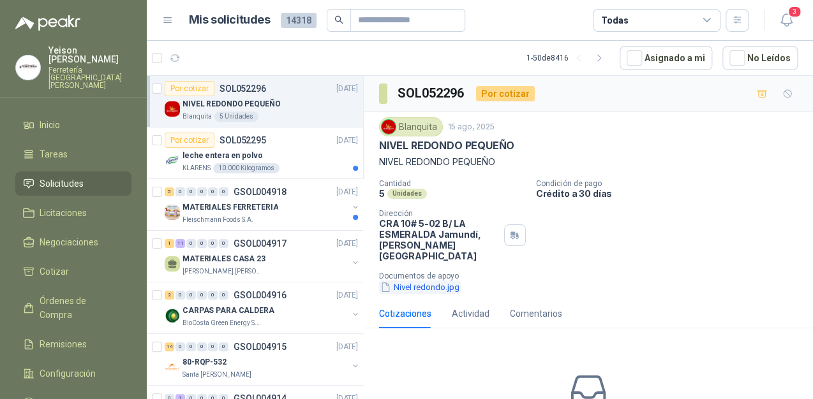
click at [428, 281] on button "Nivel redondo.jpg" at bounding box center [420, 287] width 82 height 13
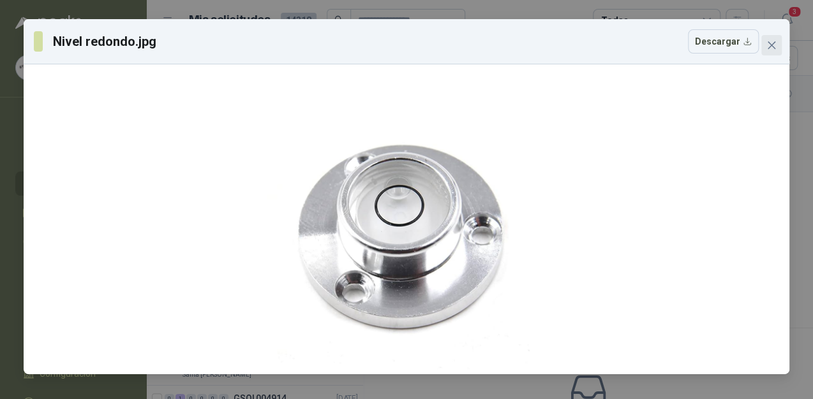
click at [769, 48] on icon "close" at bounding box center [771, 45] width 10 height 10
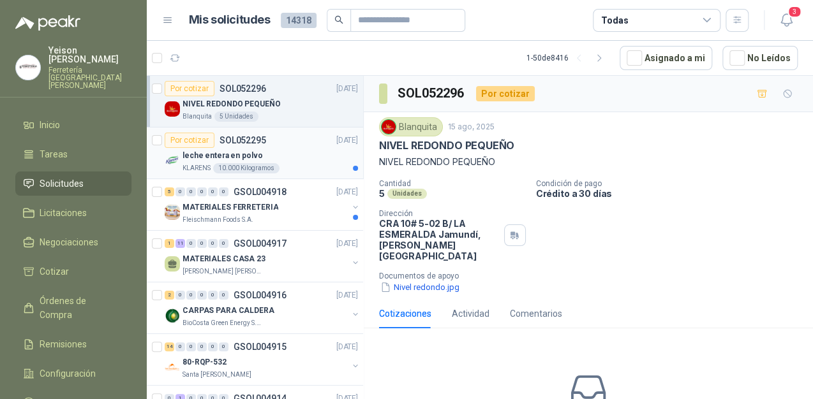
click at [306, 163] on div "KLARENS 10.000 Kilogramos" at bounding box center [269, 168] width 175 height 10
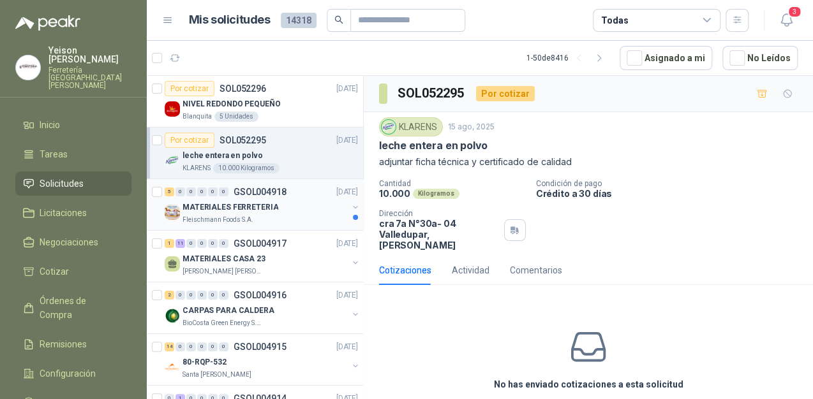
click at [274, 209] on div "MATERIALES FERRETERIA" at bounding box center [264, 207] width 165 height 15
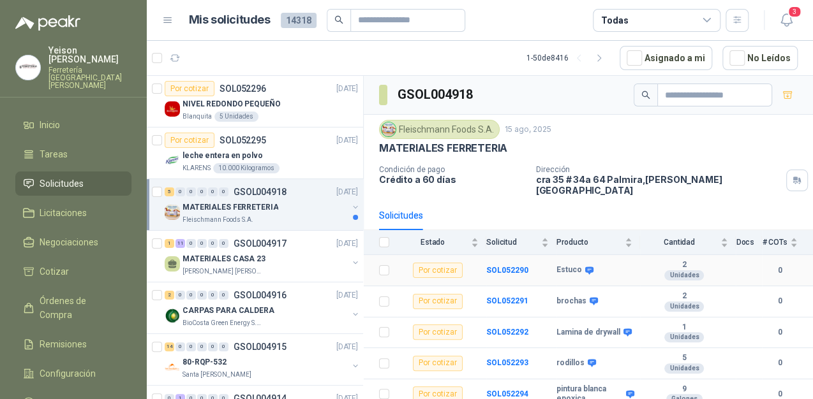
click at [165, 184] on link "5 0 0 0 0 0 GSOL004918 15/08/25 MATERIALES FERRETERIA Fleischmann Foods S.A." at bounding box center [263, 204] width 196 height 41
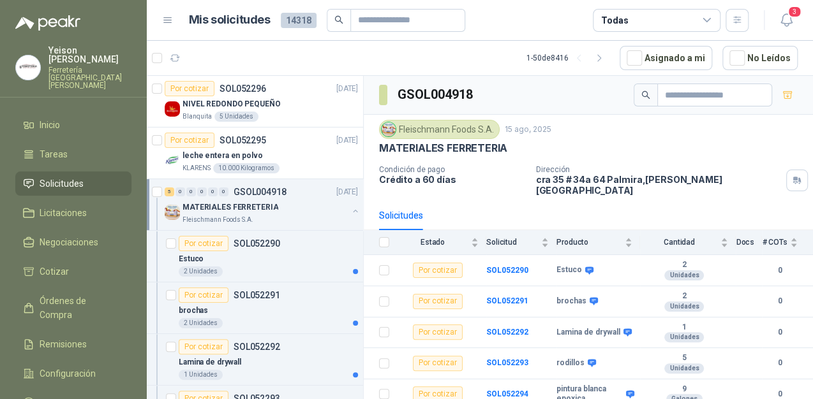
click at [350, 207] on button "button" at bounding box center [355, 211] width 10 height 10
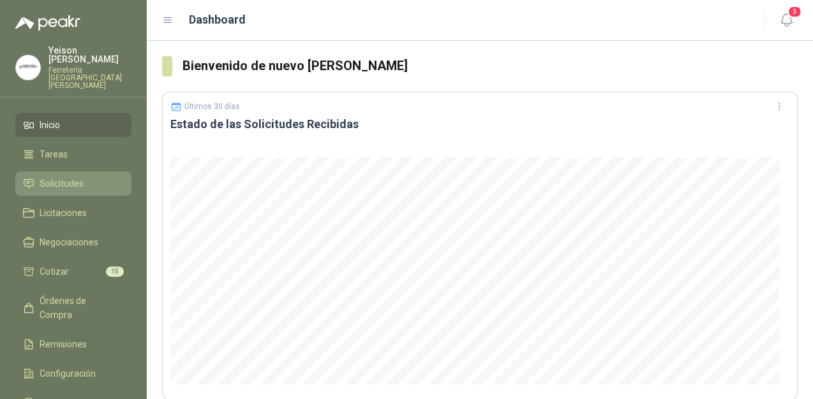
click at [74, 174] on link "Solicitudes" at bounding box center [73, 184] width 116 height 24
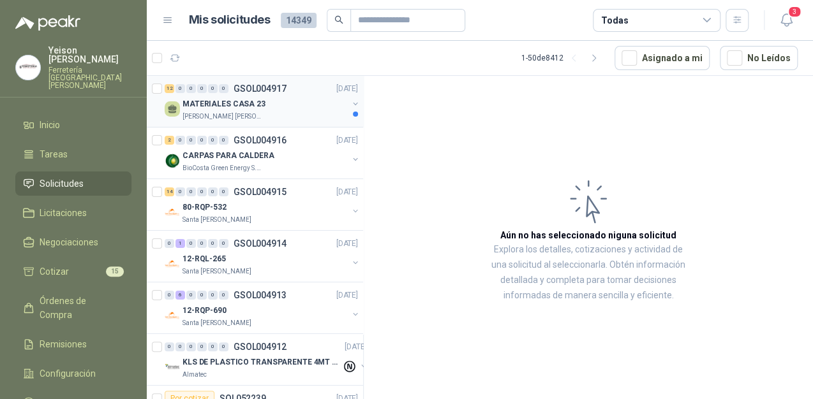
click at [271, 114] on div "[PERSON_NAME] [PERSON_NAME]" at bounding box center [264, 117] width 165 height 10
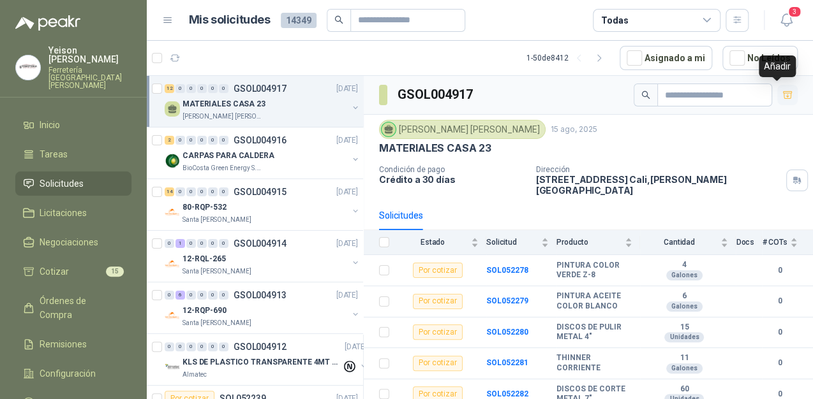
click at [782, 98] on icon "button" at bounding box center [787, 95] width 11 height 11
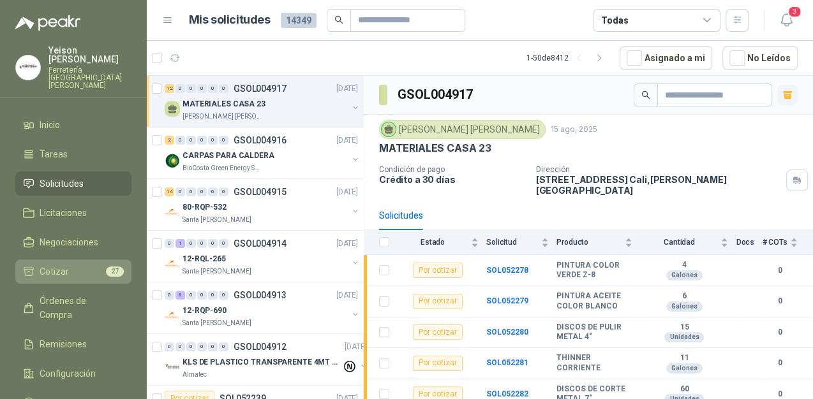
click at [93, 265] on li "Cotizar 27" at bounding box center [73, 272] width 101 height 14
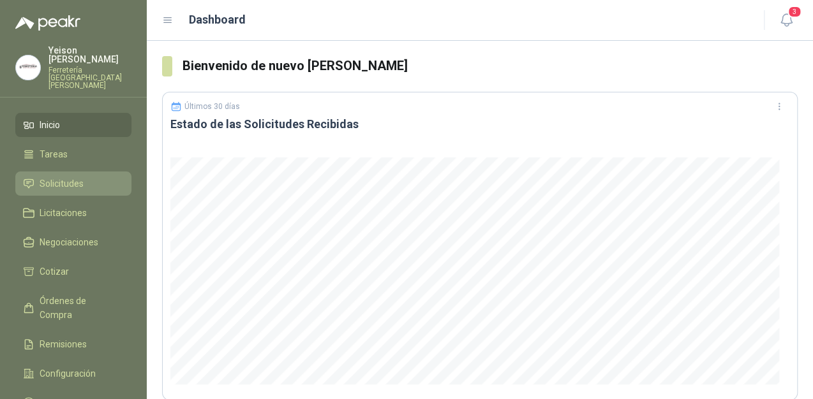
click at [75, 172] on link "Solicitudes" at bounding box center [73, 184] width 116 height 24
